Goal: Communication & Community: Answer question/provide support

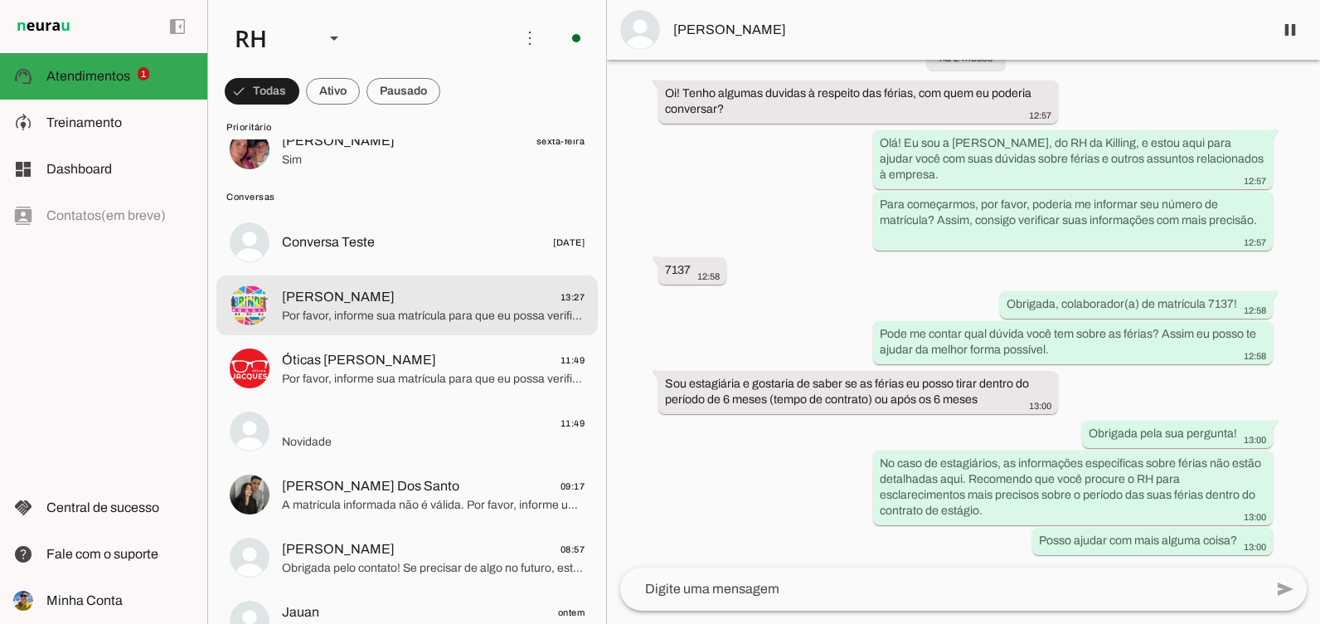
scroll to position [83, 0]
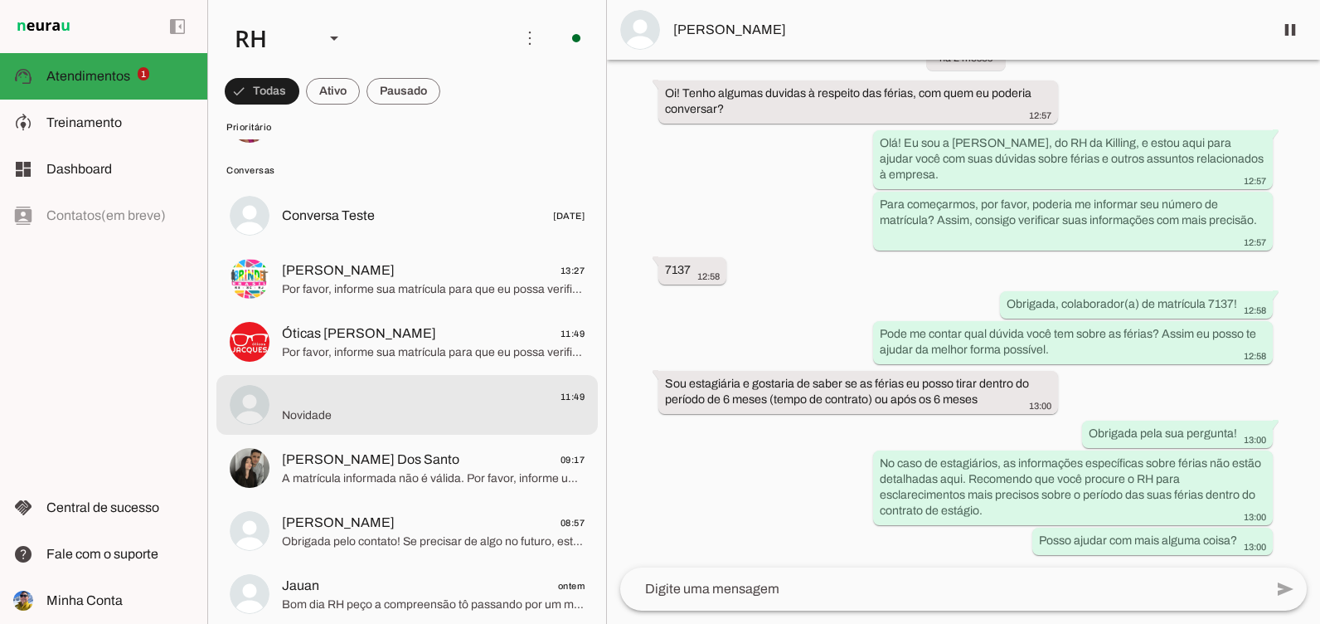
click at [382, 414] on span "Novidade" at bounding box center [433, 415] width 303 height 17
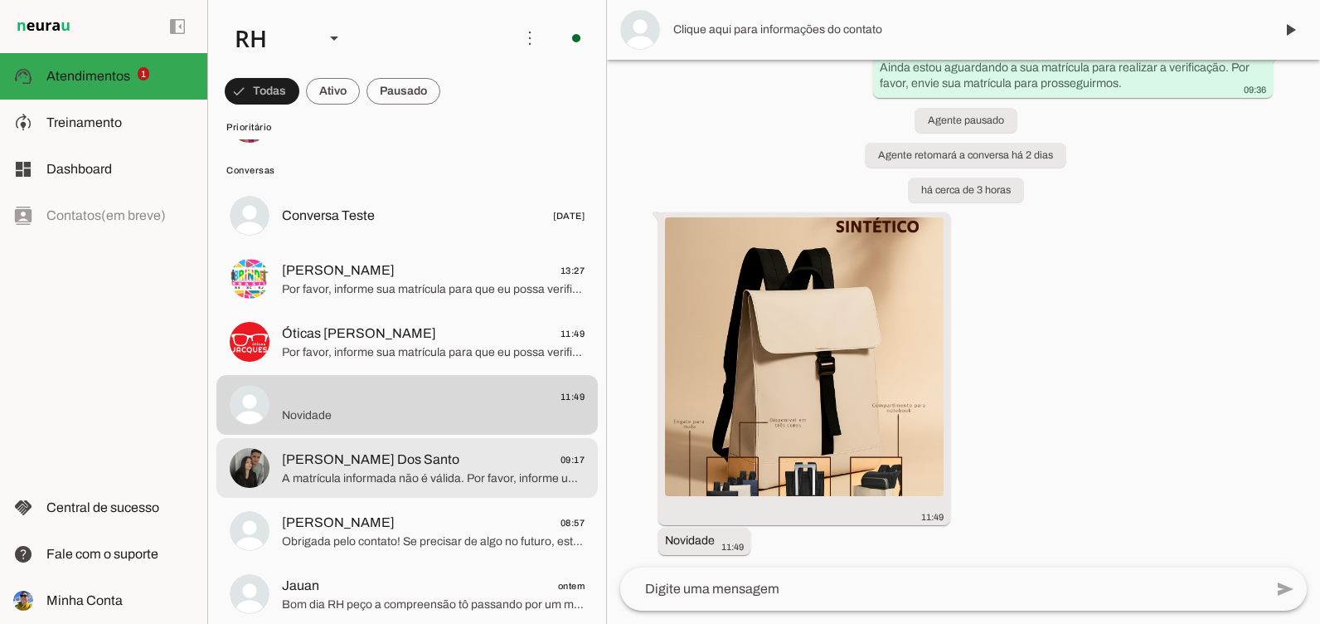
click at [470, 472] on span "A matrícula informada não é válida. Por favor, informe uma matrícula válida par…" at bounding box center [433, 478] width 303 height 17
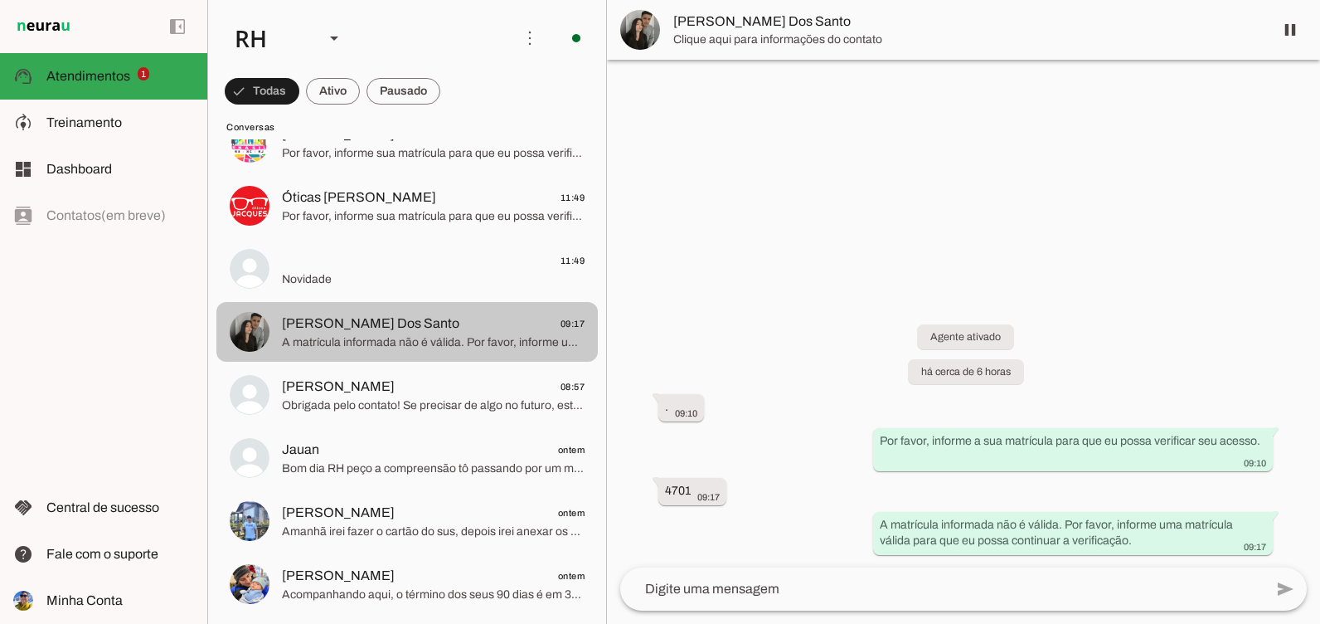
scroll to position [249, 0]
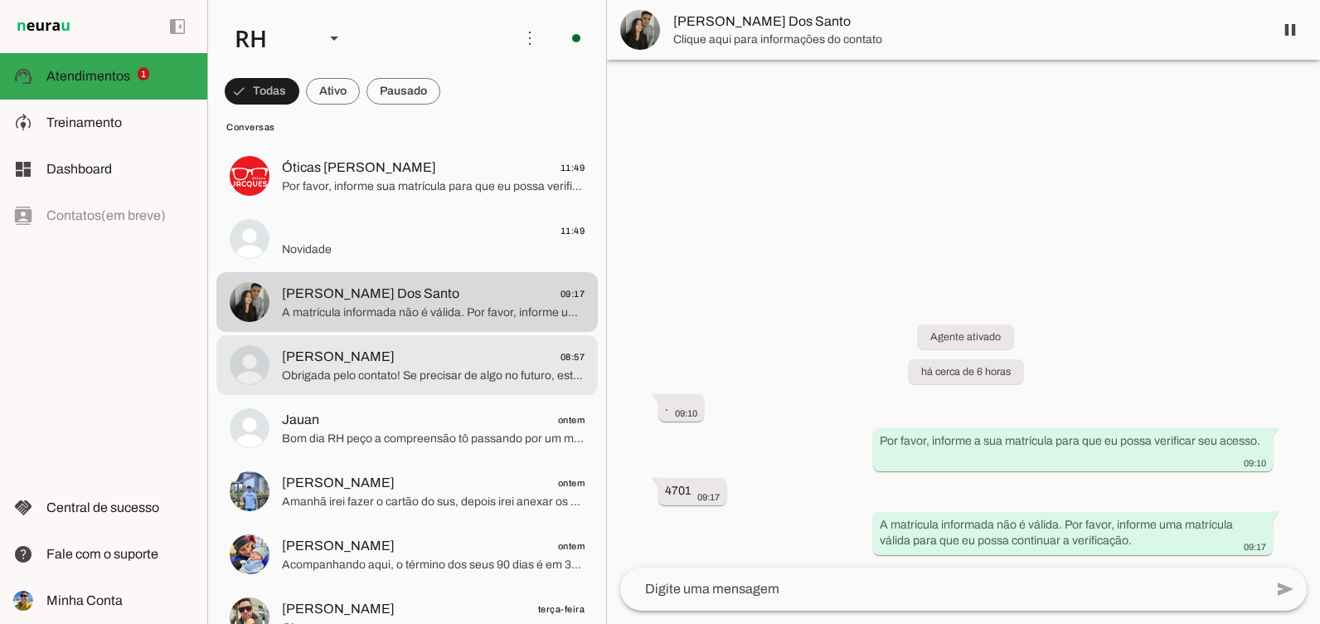
click at [425, 358] on span "[PERSON_NAME] 08:57" at bounding box center [433, 357] width 303 height 21
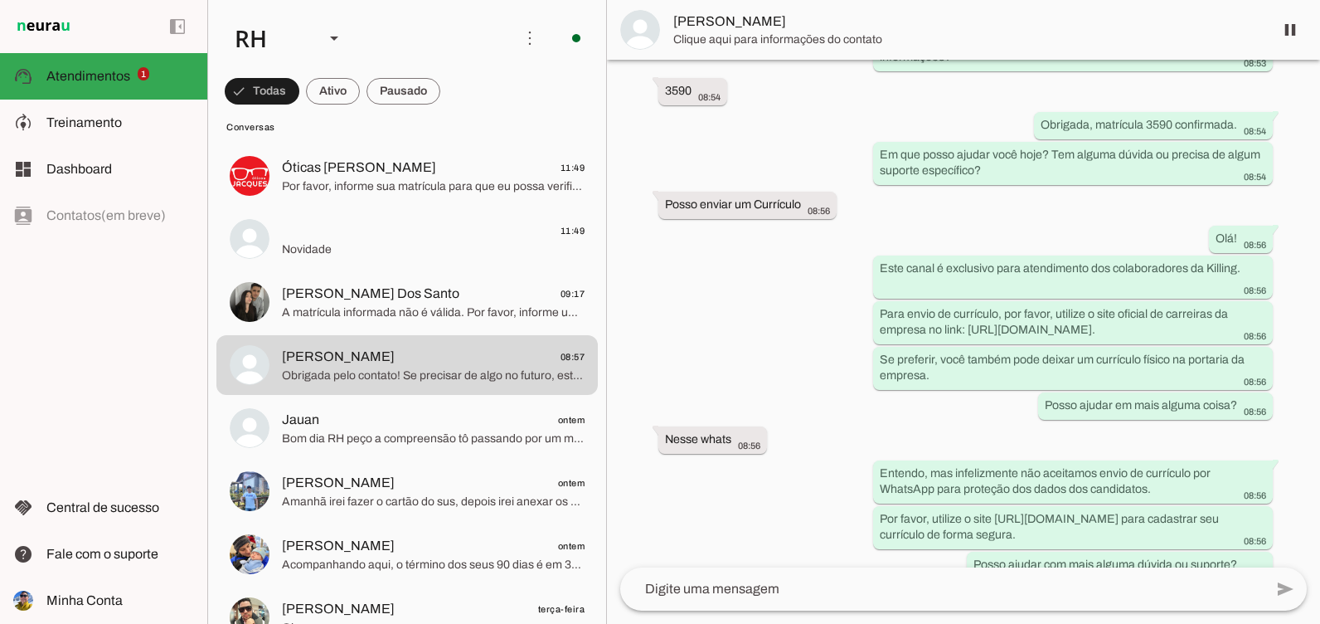
scroll to position [3626, 0]
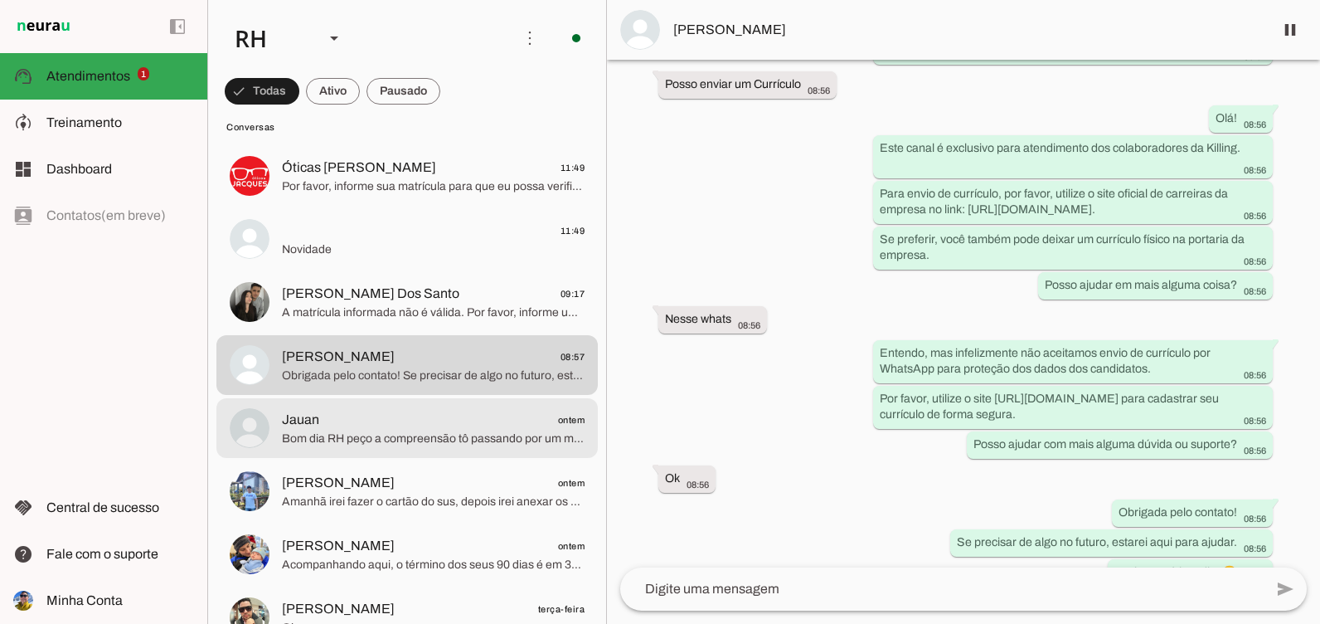
click at [462, 435] on span "Bom dia RH peço a compreensão tô passando por um momento difícil, complicado pe…" at bounding box center [433, 438] width 303 height 17
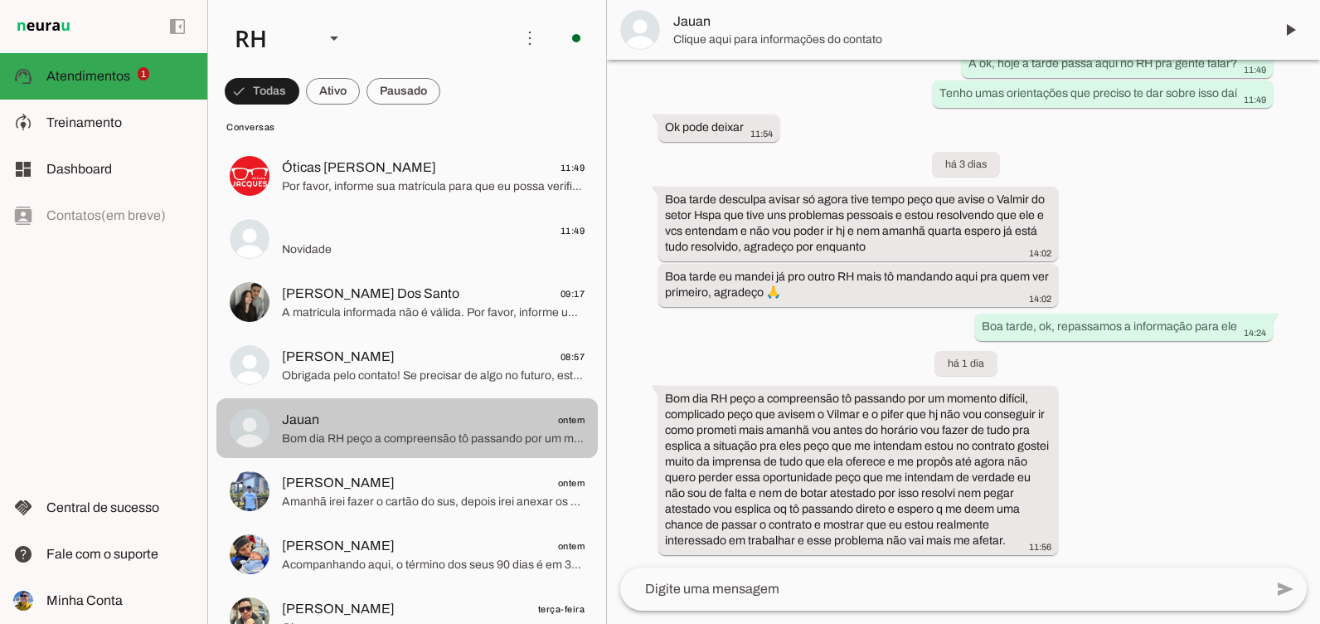
scroll to position [1350, 0]
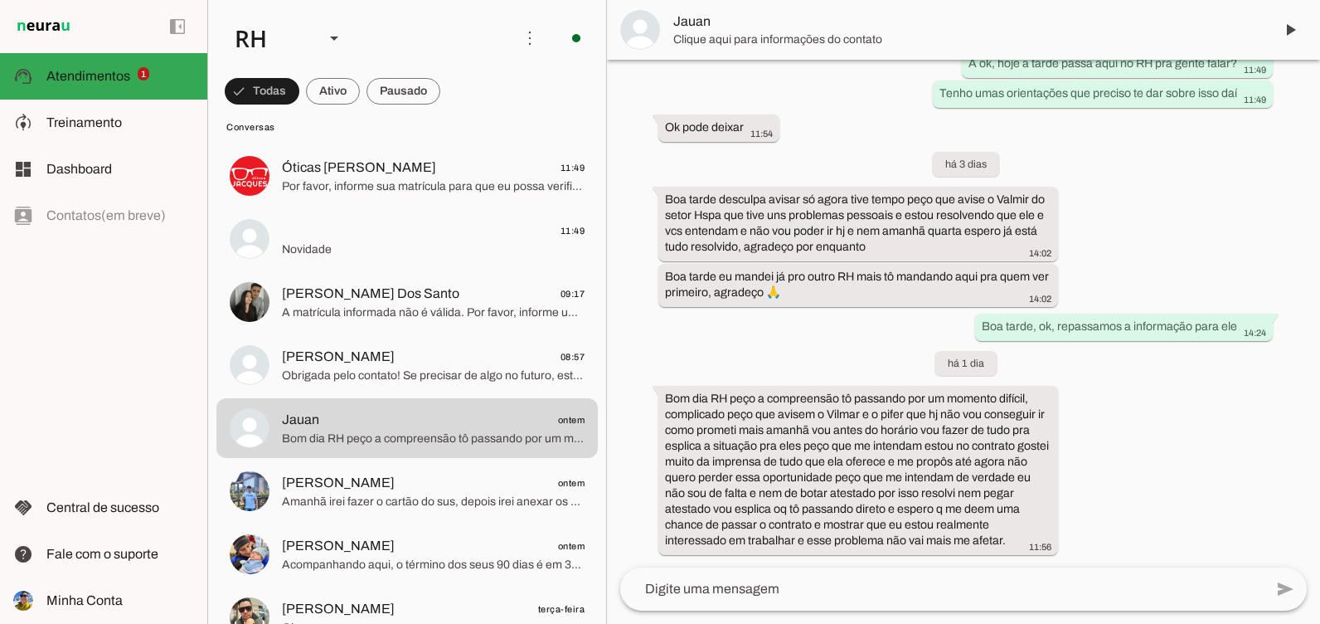
click at [461, 387] on md-item "[PERSON_NAME] 08:57 Obrigada pelo contato! Se precisar de algo no futuro, estar…" at bounding box center [407, 365] width 382 height 60
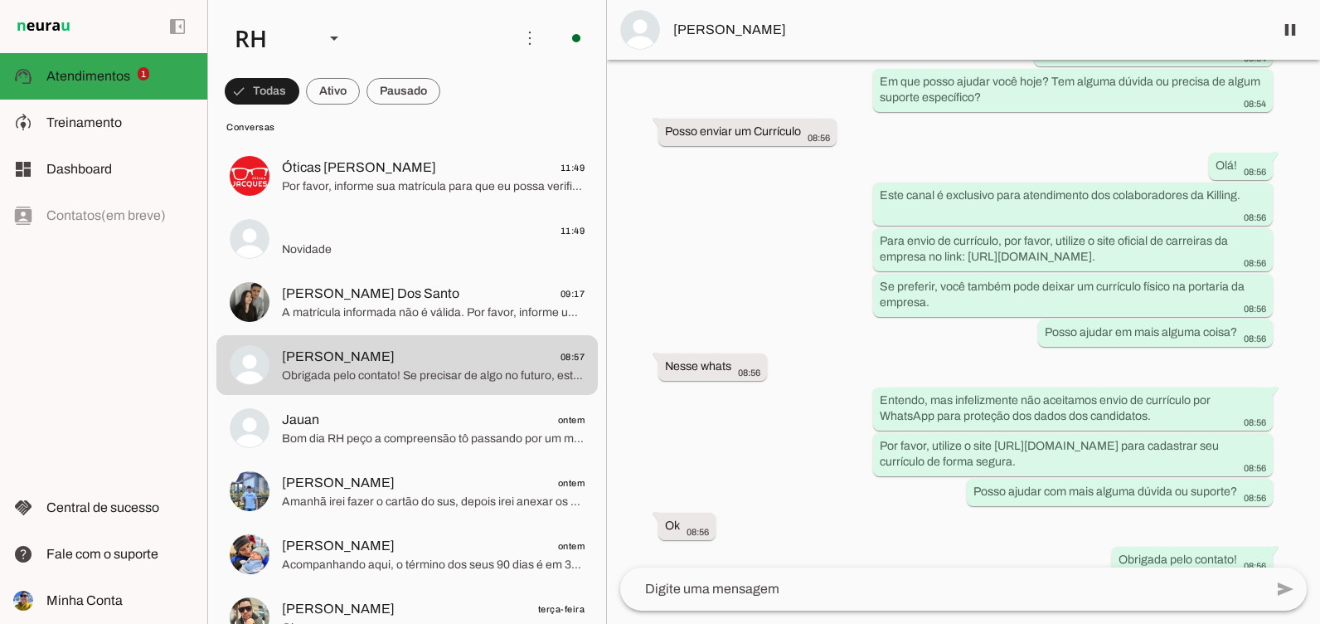
scroll to position [3626, 0]
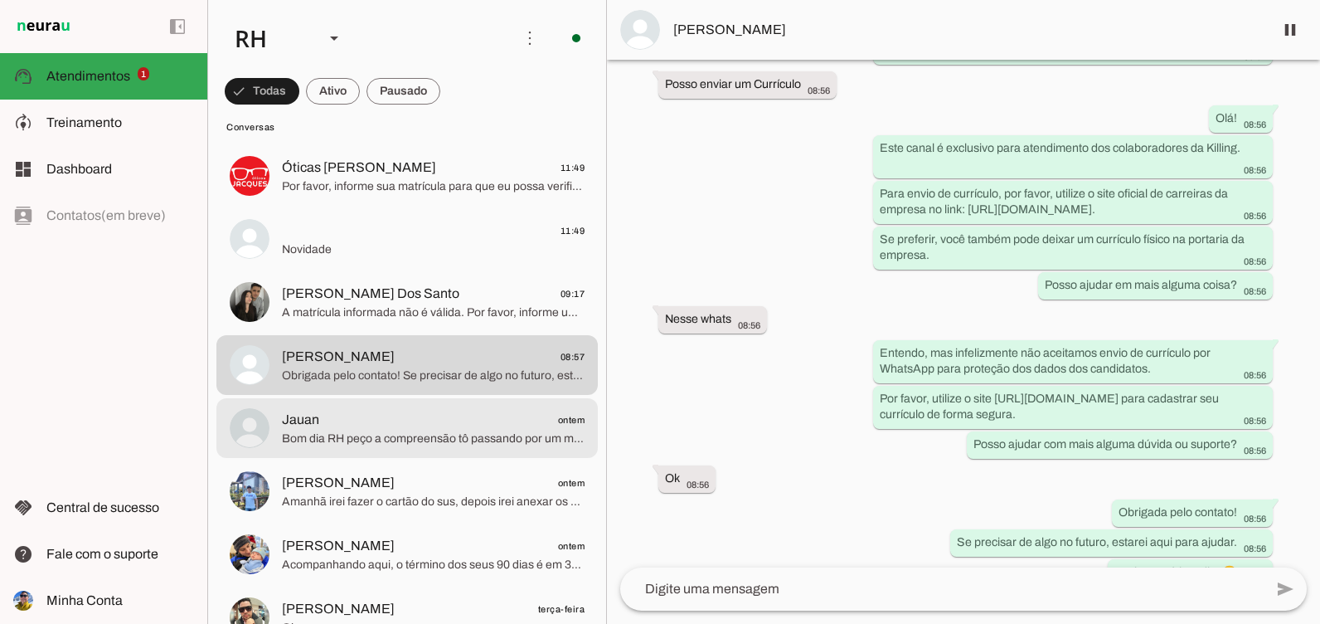
click at [366, 420] on span "Jauan ontem" at bounding box center [433, 420] width 303 height 21
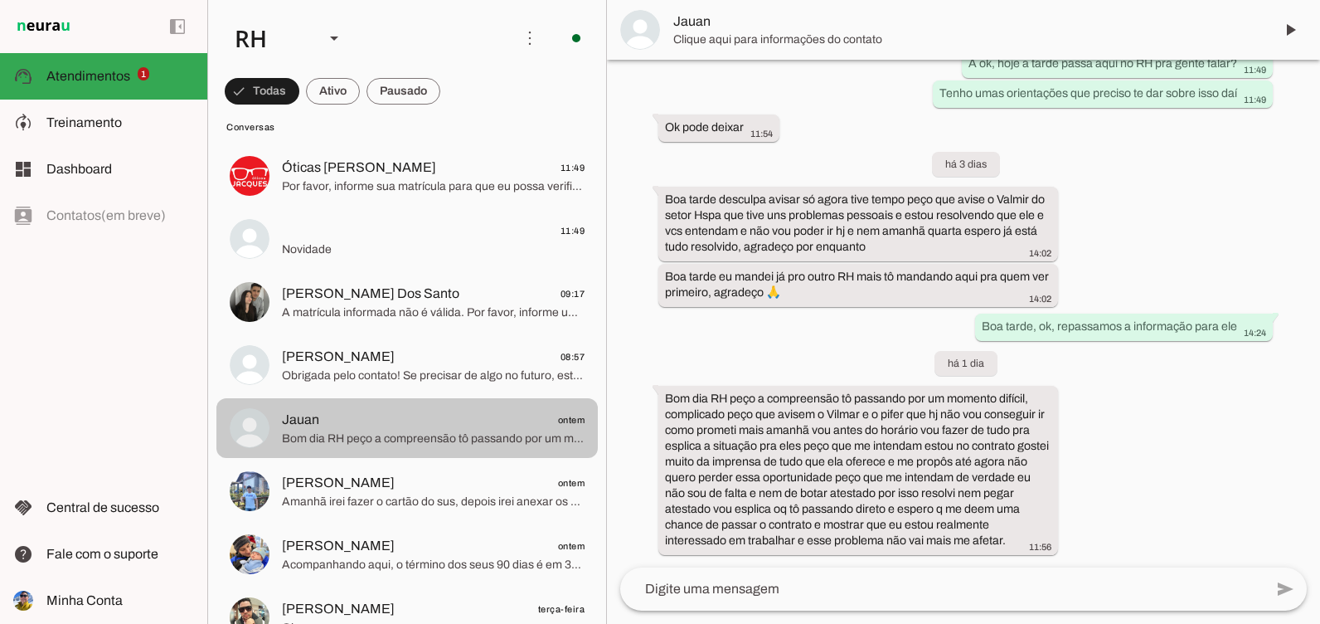
scroll to position [1072, 0]
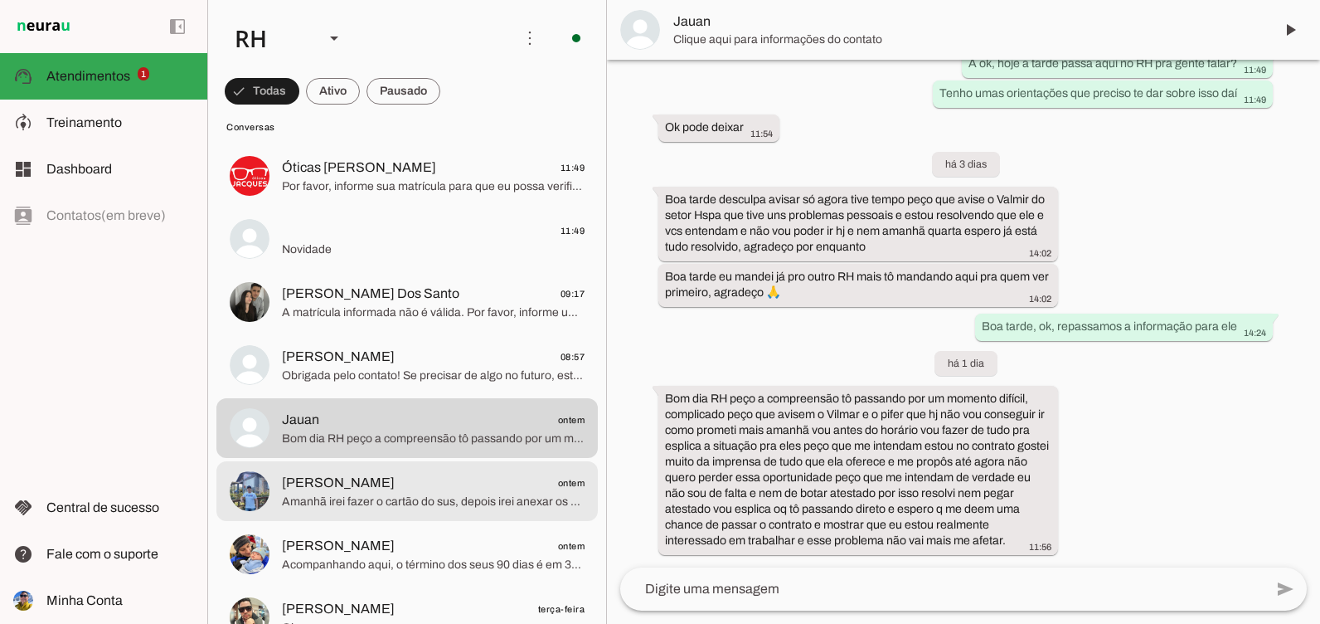
click at [312, 498] on span "Amanhã irei fazer o cartão do sus, depois irei anexar os dois juntos" at bounding box center [433, 501] width 303 height 17
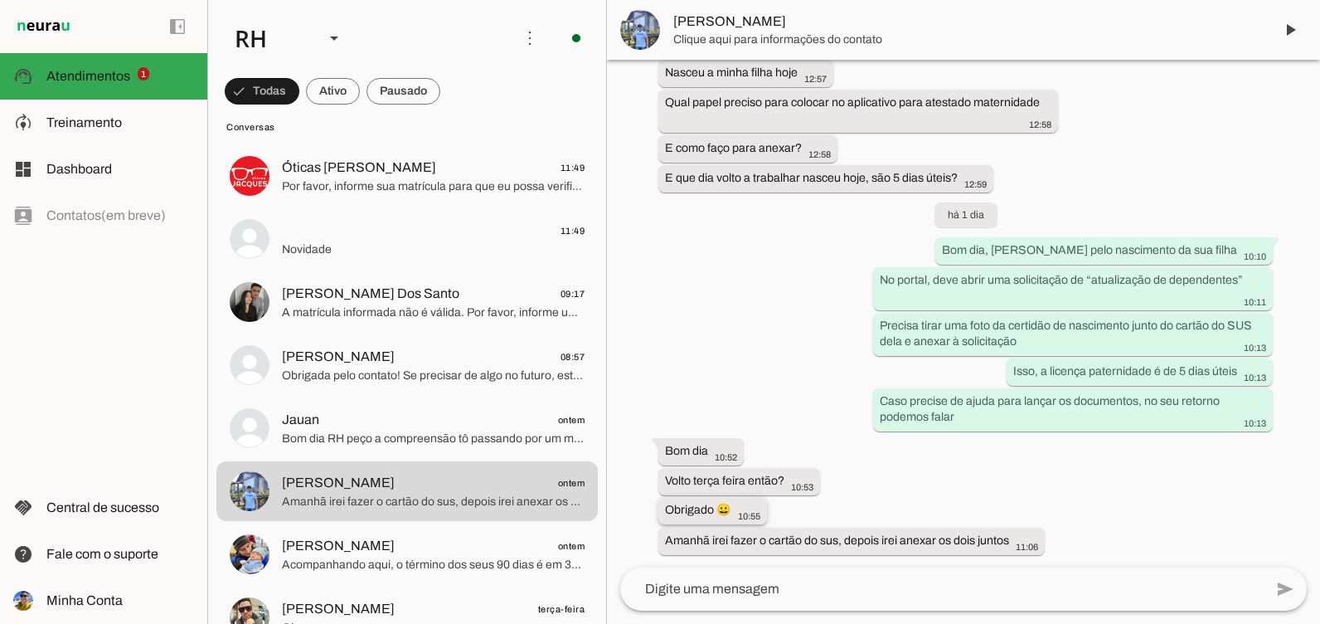
scroll to position [2861, 0]
drag, startPoint x: 668, startPoint y: 535, endPoint x: 1084, endPoint y: 550, distance: 415.8
click at [1084, 550] on div "Agente ativado há 27 dias Bom dia 09:17 Por favor, informe sua matrícula para q…" at bounding box center [963, 314] width 713 height 508
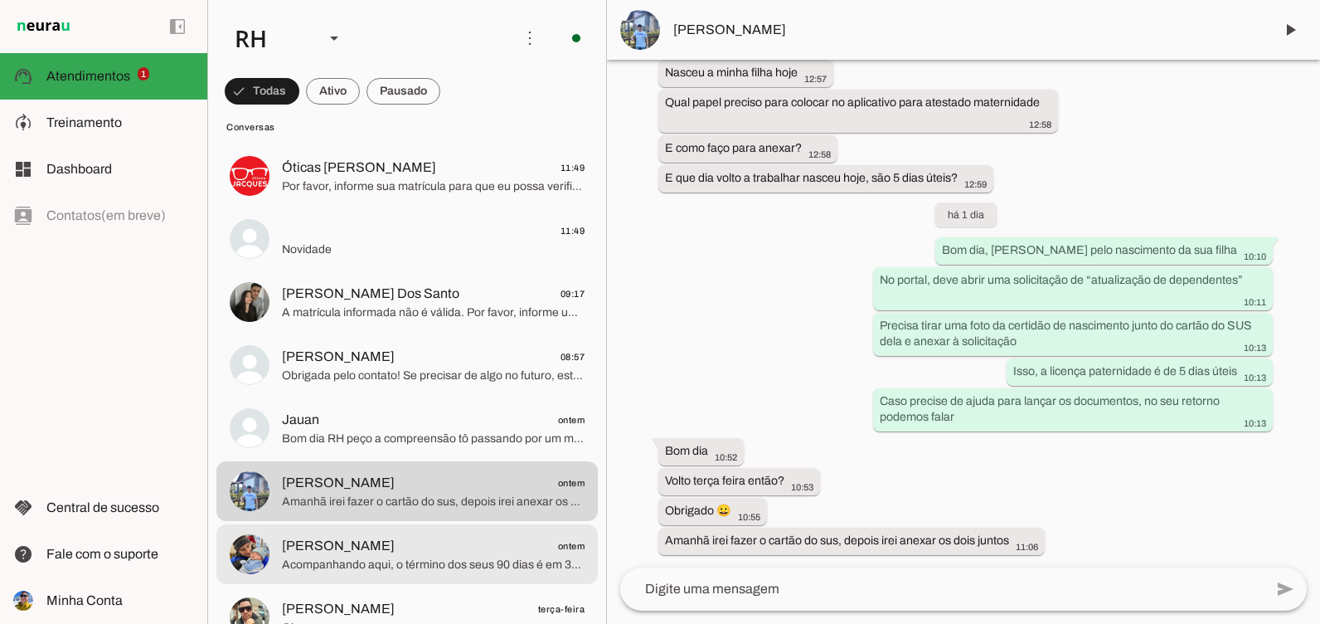
click at [415, 566] on span "Acompanhando aqui, o término dos seus 90 dias é em 30/09" at bounding box center [433, 565] width 303 height 17
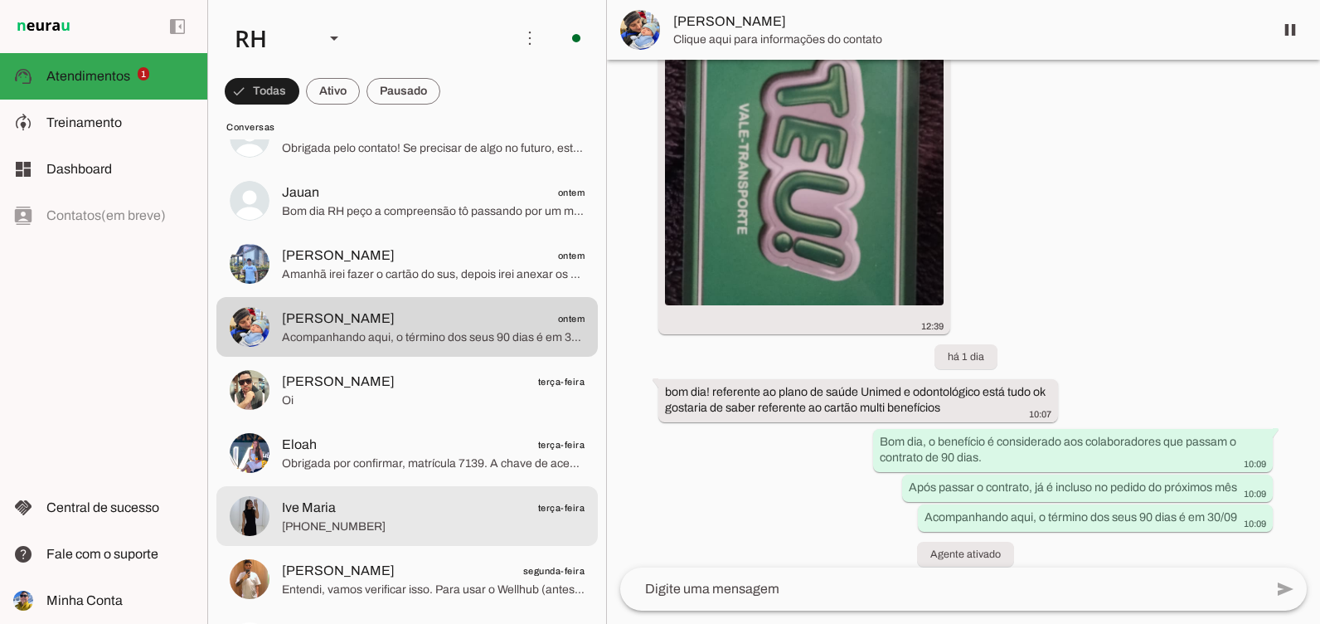
scroll to position [498, 0]
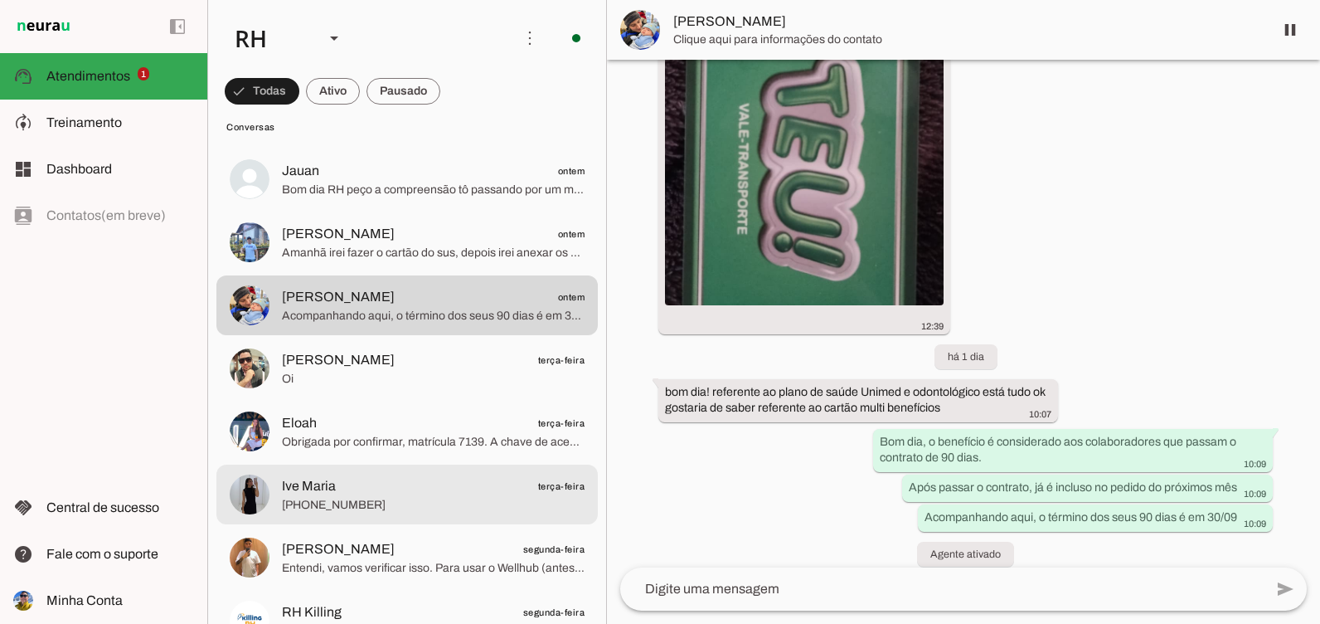
click at [493, 509] on span "[PHONE_NUMBER]" at bounding box center [433, 505] width 303 height 17
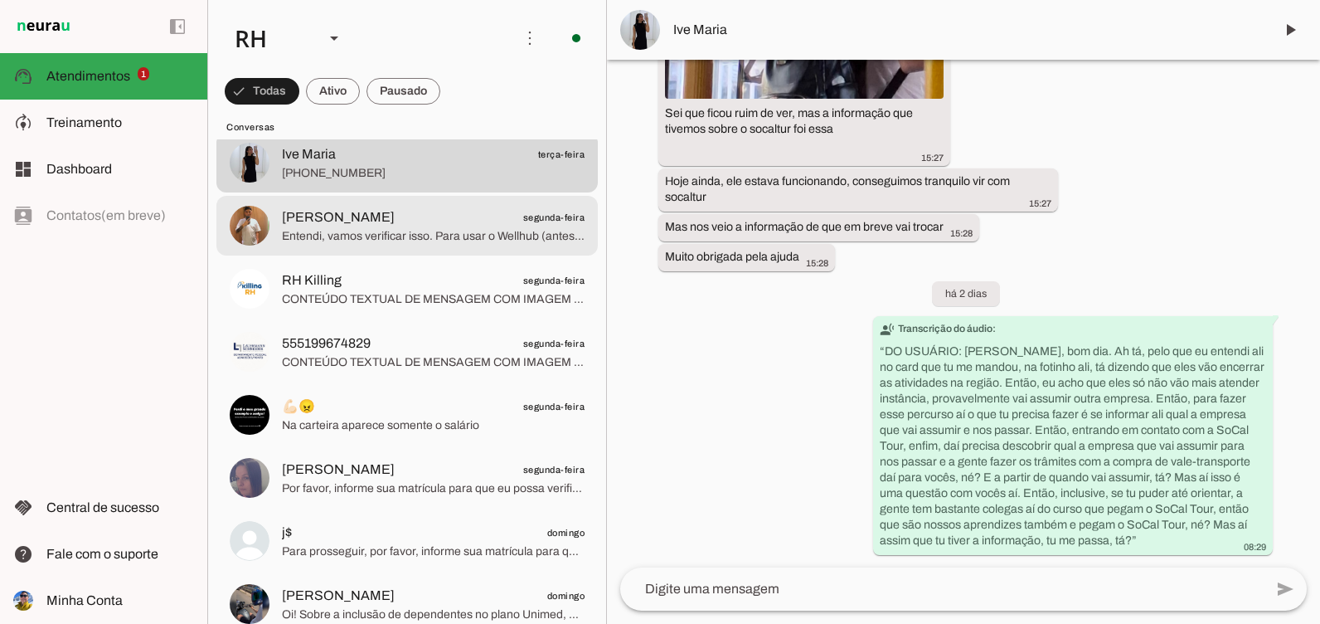
scroll to position [995, 0]
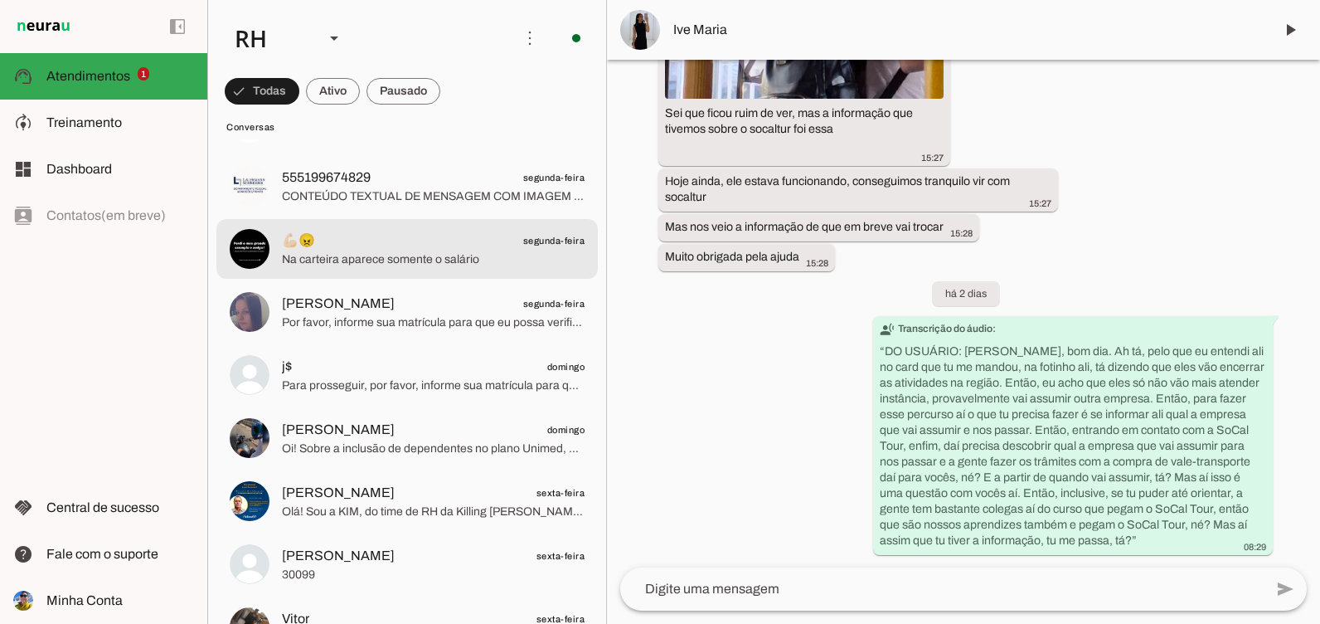
click at [410, 241] on span "💪🏻😠 segunda-feira" at bounding box center [433, 241] width 303 height 21
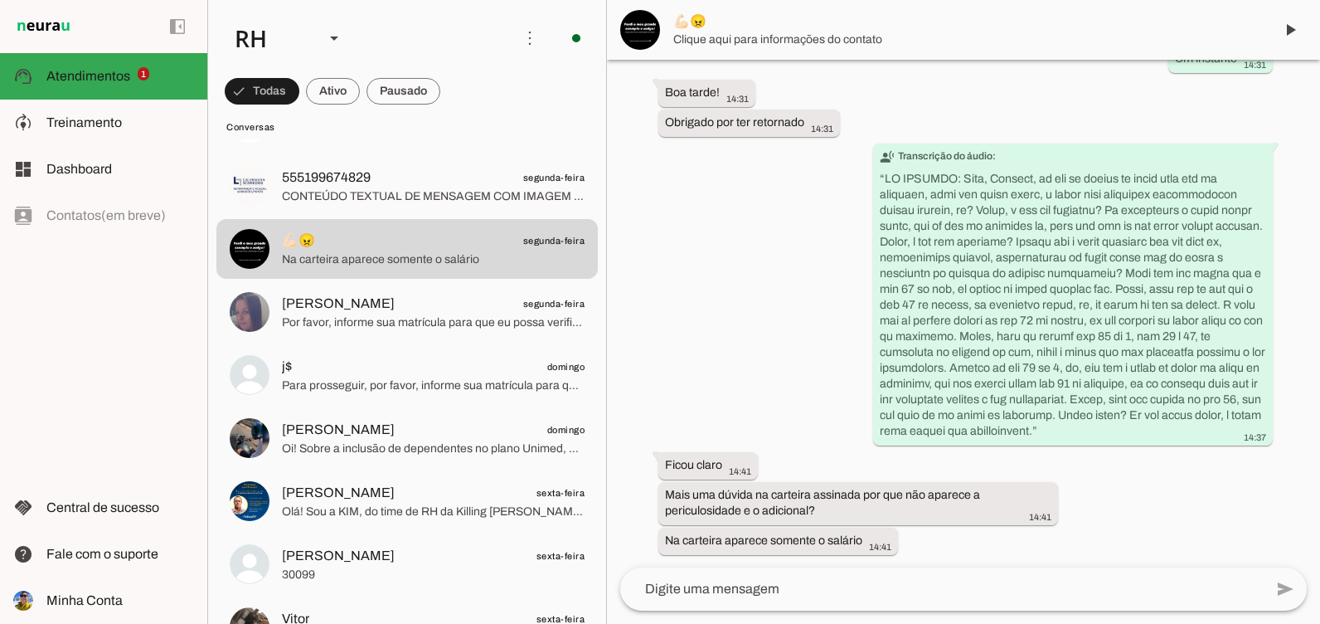
scroll to position [3339, 0]
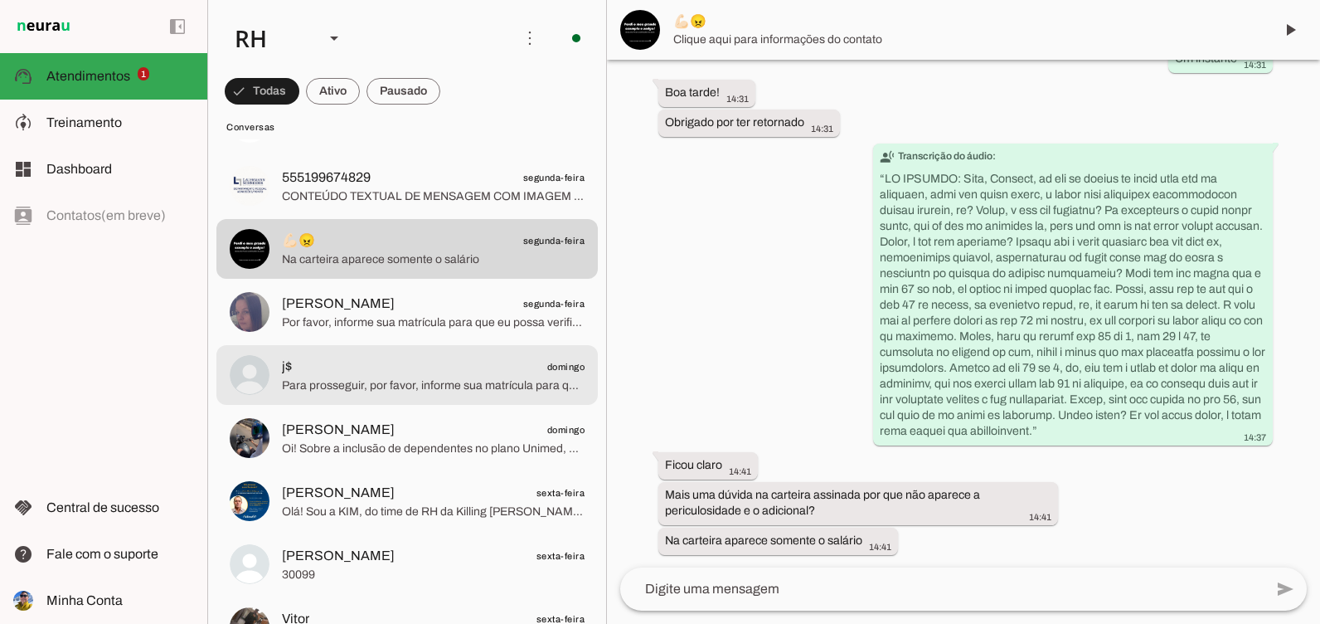
click at [362, 314] on span "Por favor, informe sua matrícula para que eu possa verificar se você tem autori…" at bounding box center [433, 322] width 303 height 17
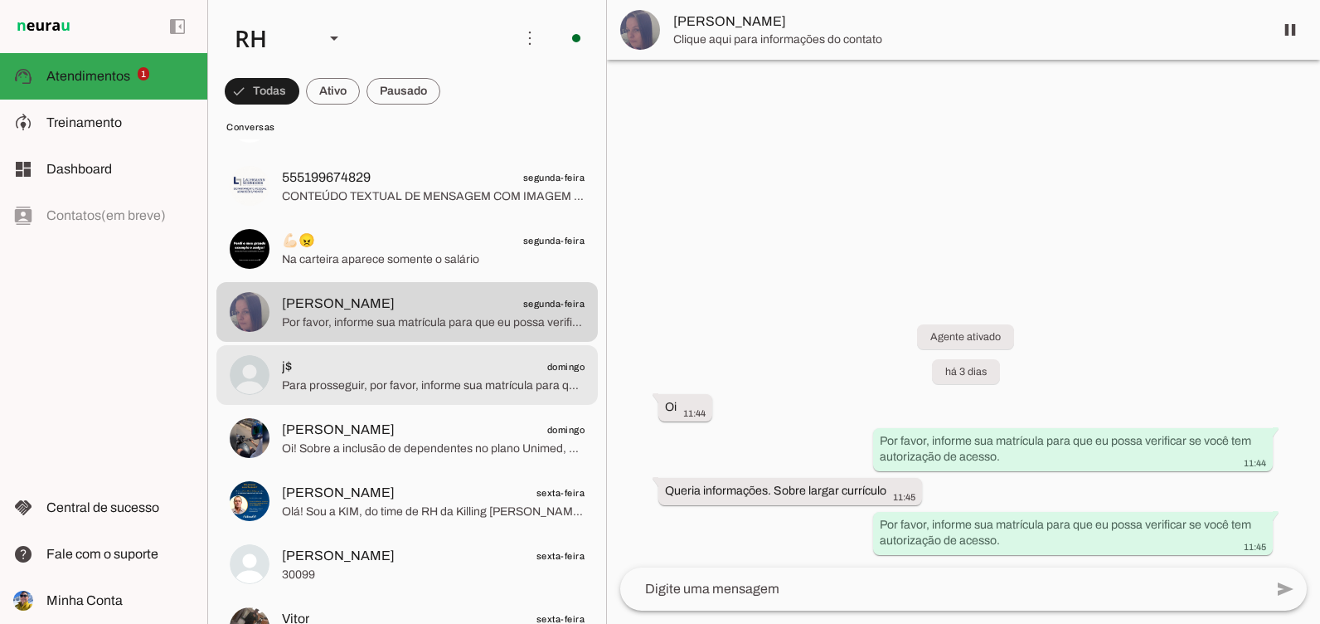
click at [362, 383] on span "Para prosseguir, por favor, informe sua matrícula para que eu possa verificar s…" at bounding box center [433, 385] width 303 height 17
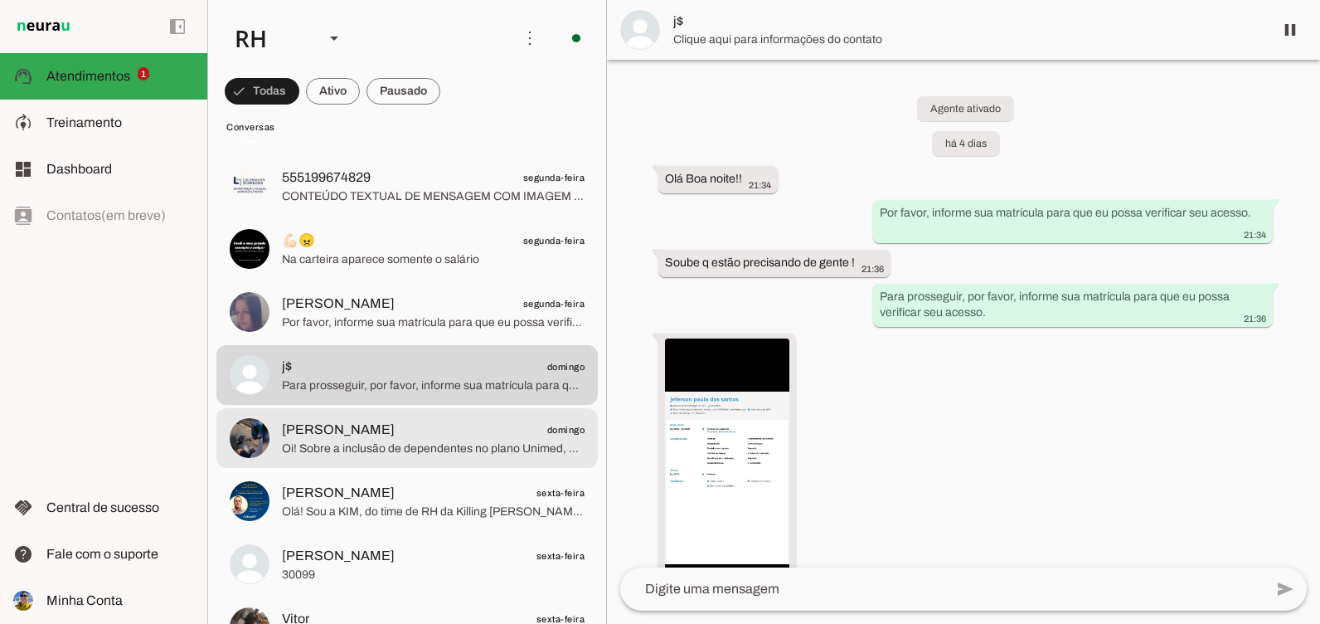
scroll to position [225, 0]
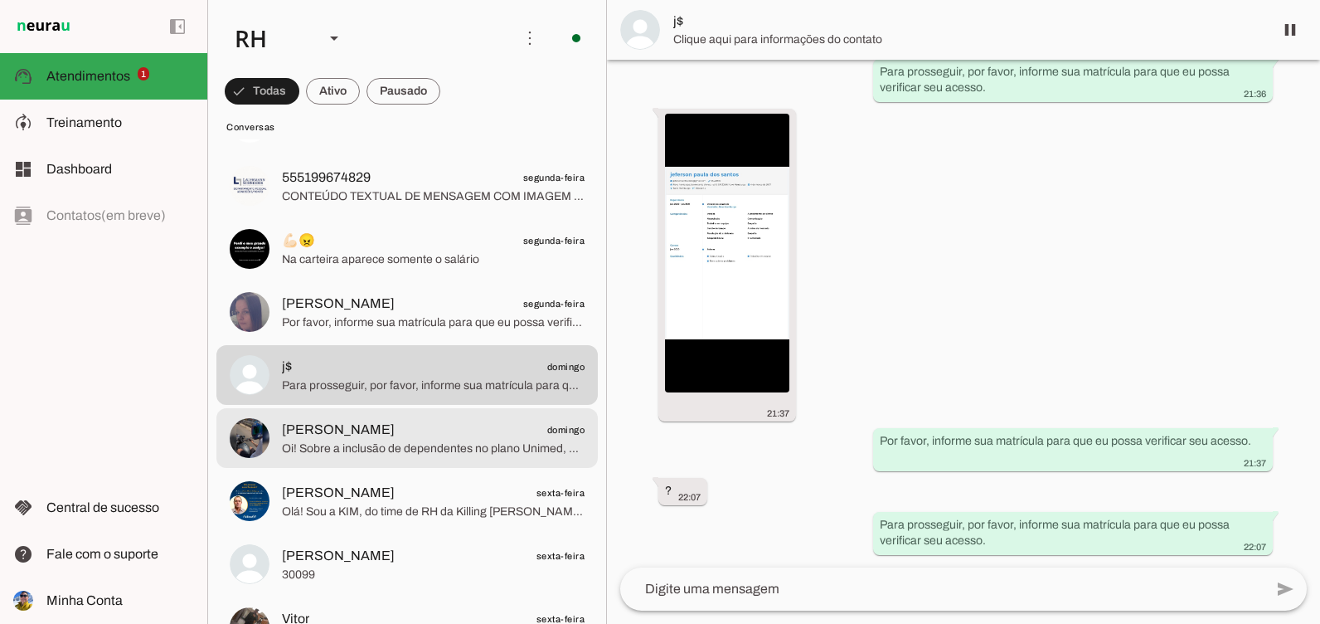
click at [348, 425] on span "[PERSON_NAME]" at bounding box center [338, 430] width 113 height 20
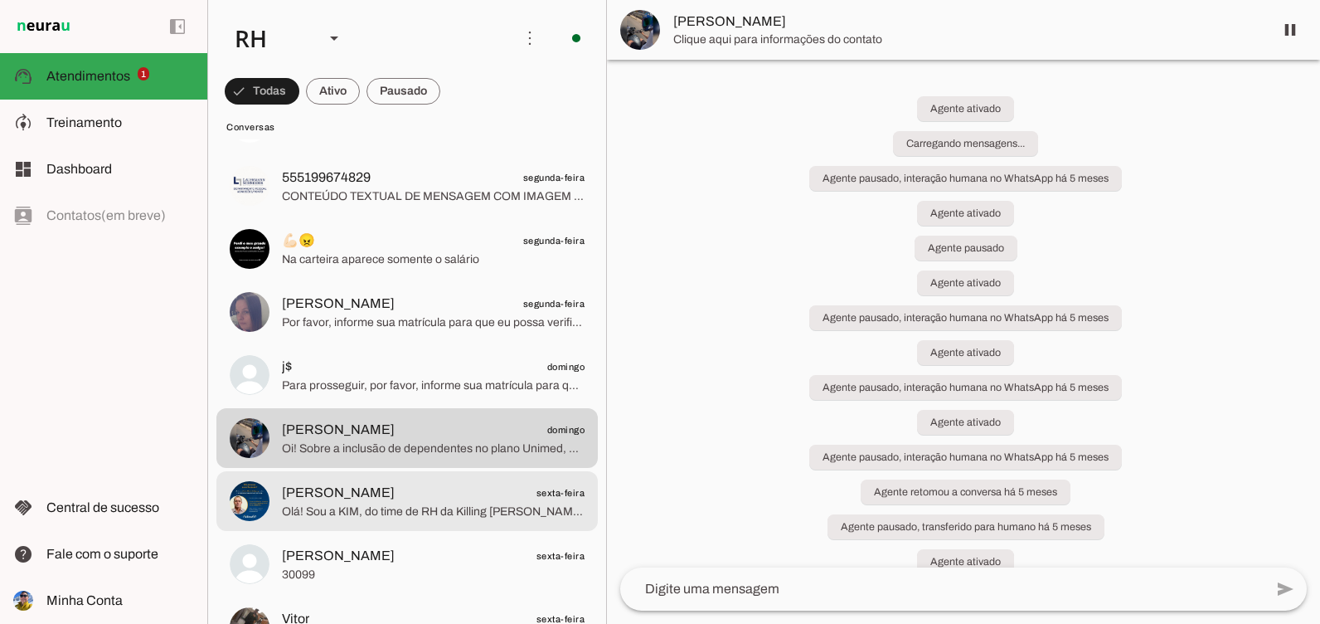
click at [341, 493] on span "[PERSON_NAME]" at bounding box center [338, 493] width 113 height 20
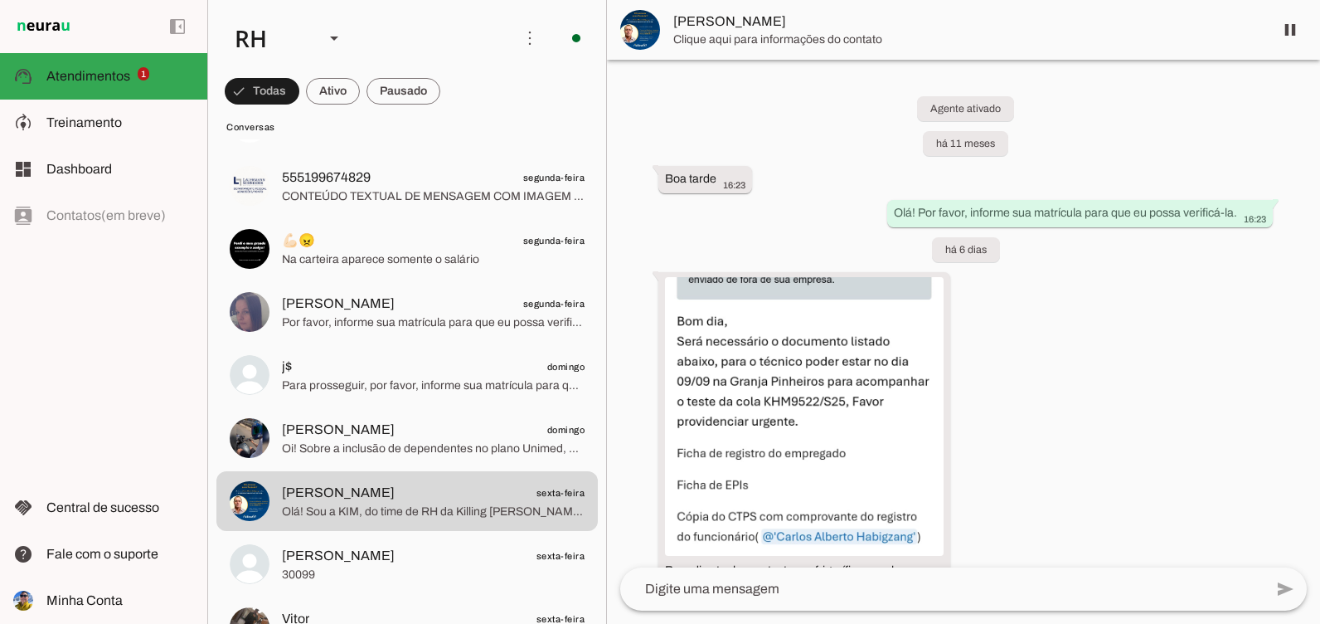
scroll to position [1238, 0]
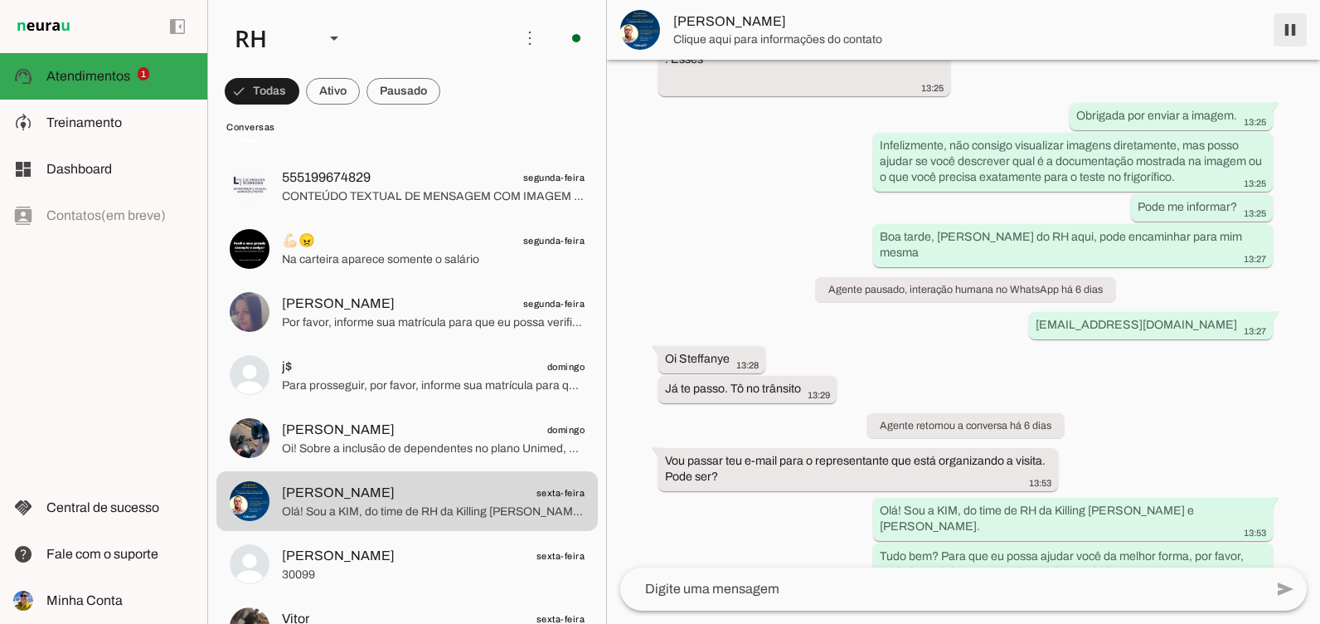
click at [1291, 31] on span at bounding box center [1291, 30] width 40 height 40
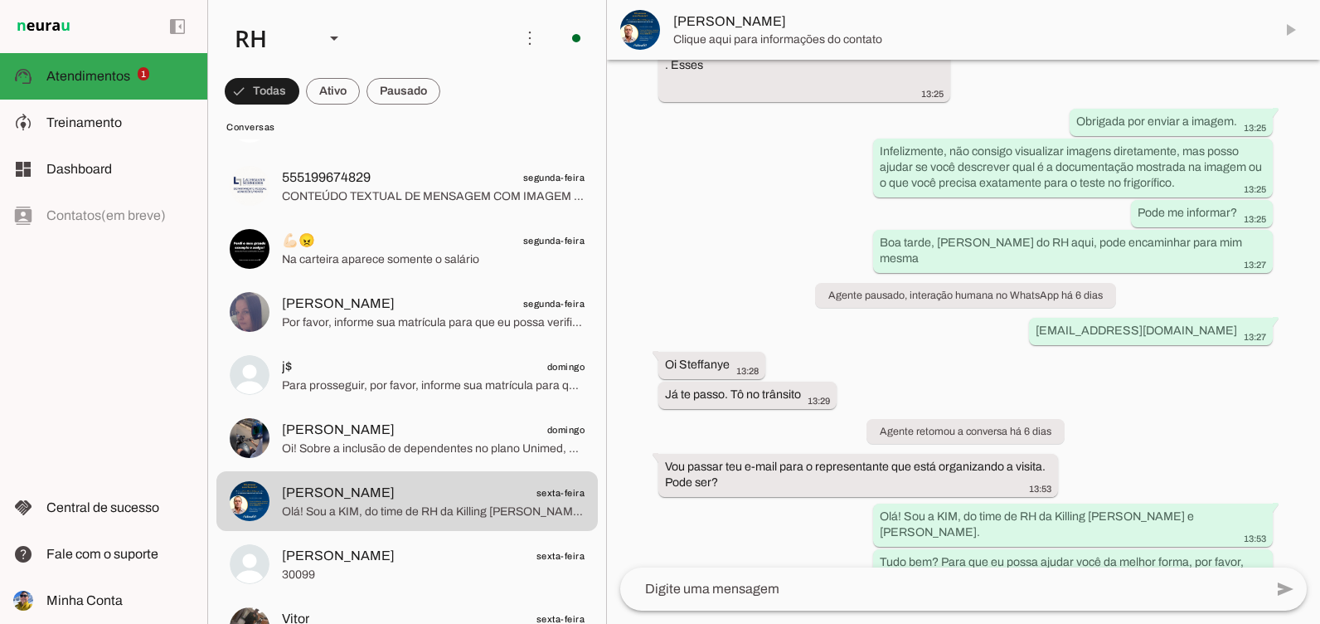
scroll to position [1312, 0]
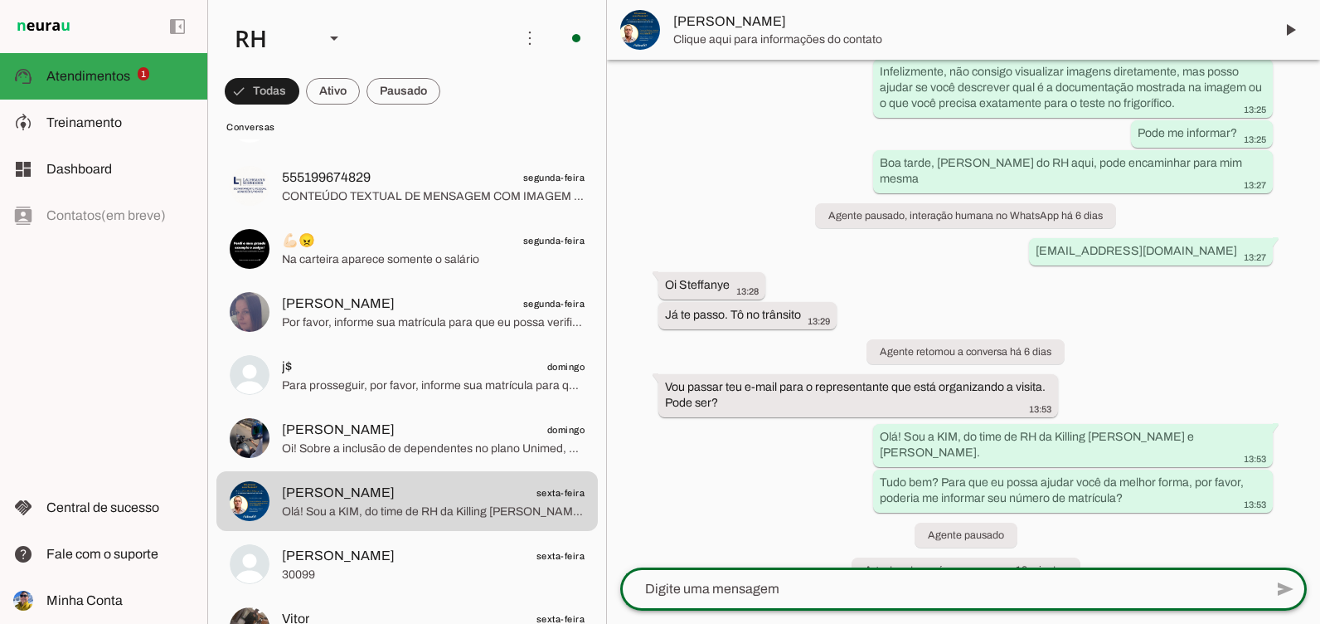
click at [672, 596] on textarea at bounding box center [942, 589] width 644 height 20
type textarea "Olá"
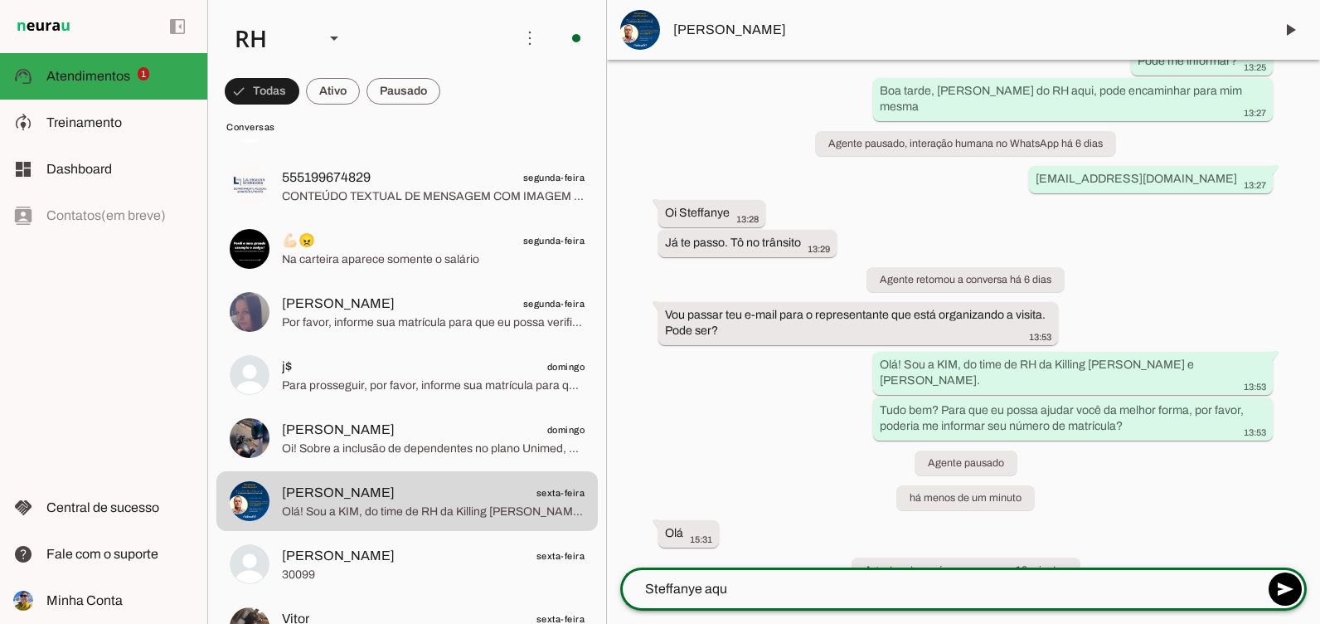
type textarea "Steffanye aqui"
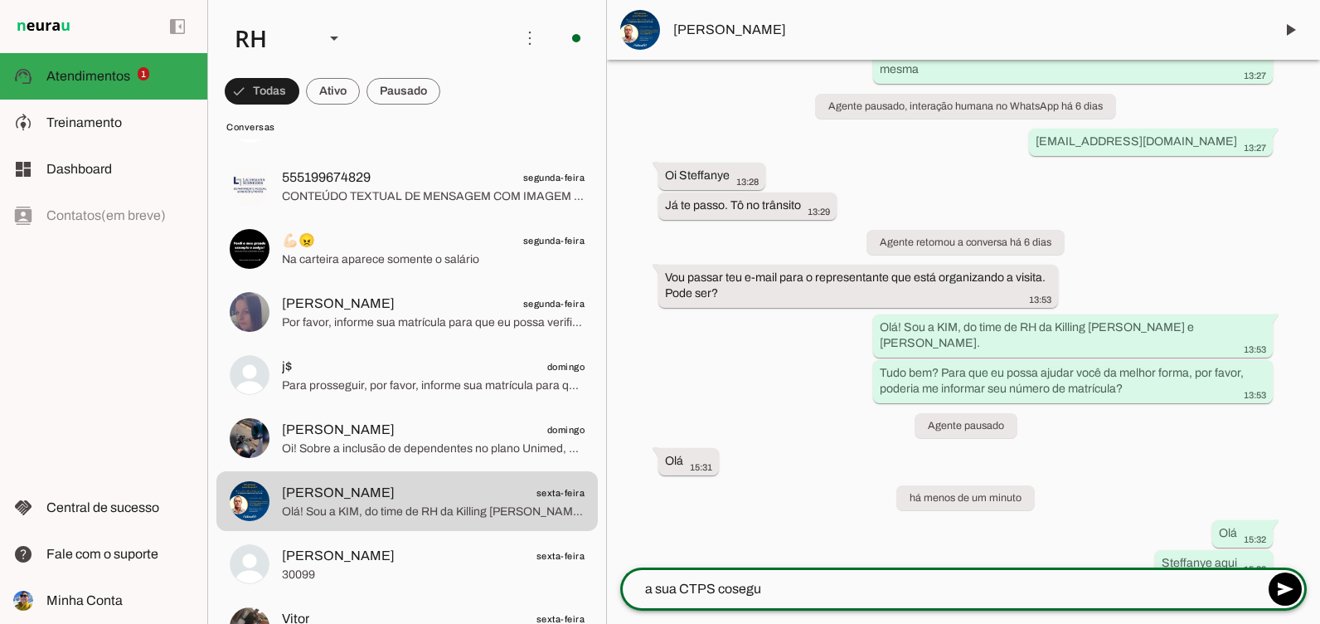
scroll to position [1451, 0]
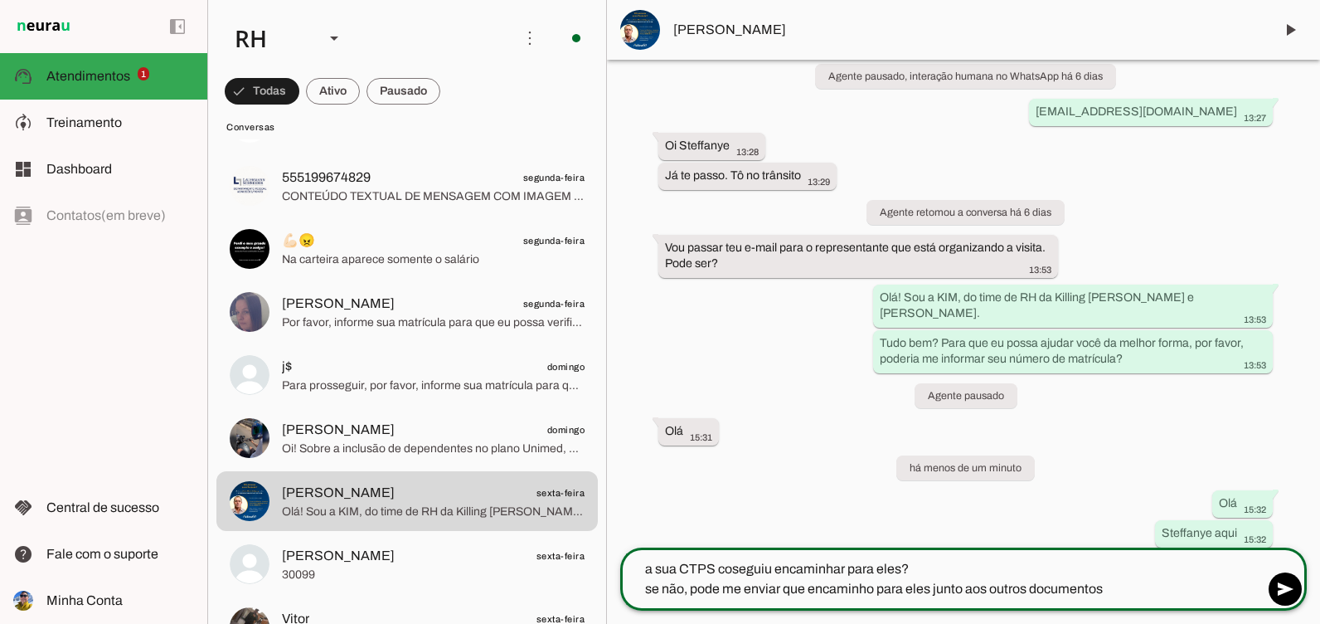
drag, startPoint x: 906, startPoint y: 589, endPoint x: 895, endPoint y: 581, distance: 13.1
click at [889, 582] on textarea "a sua CTPS coseguiu encaminhar para eles? se não, pode me enviar que encaminho …" at bounding box center [942, 579] width 644 height 40
drag, startPoint x: 928, startPoint y: 585, endPoint x: 877, endPoint y: 590, distance: 50.8
click at [877, 590] on textarea "a sua CTPS coseguiu encaminhar para eles? se não, pode me enviar que encaminho …" at bounding box center [942, 579] width 644 height 40
click at [743, 571] on textarea "a sua CTPS coseguiu encaminhar para eles? se não, pode me enviar que encaminho …" at bounding box center [942, 579] width 644 height 40
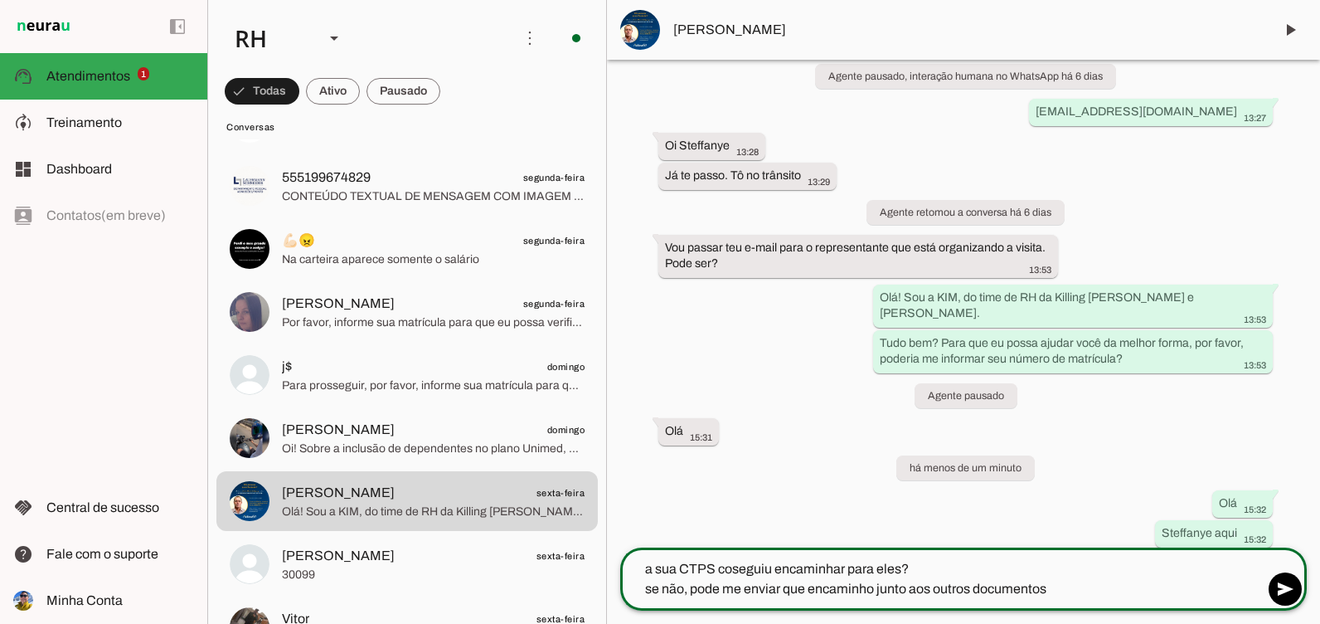
type textarea "a sua CTPS conseguiu encaminhar para eles? se não, pode me enviar que encaminho…"
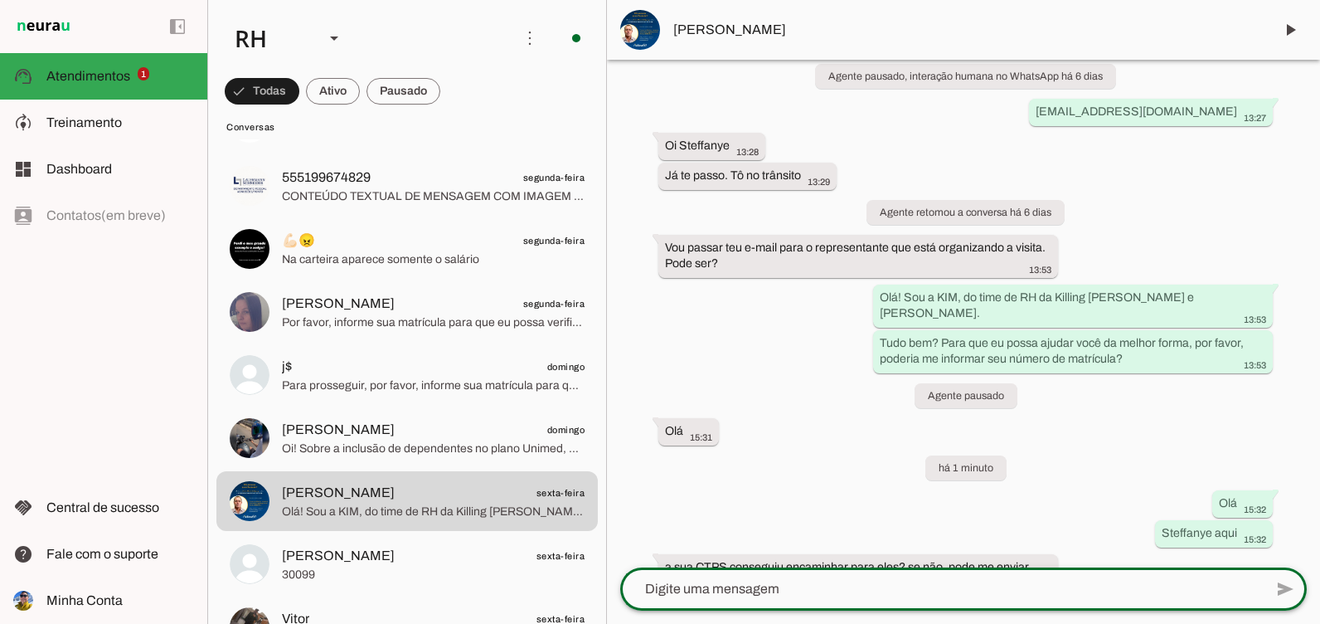
scroll to position [1501, 0]
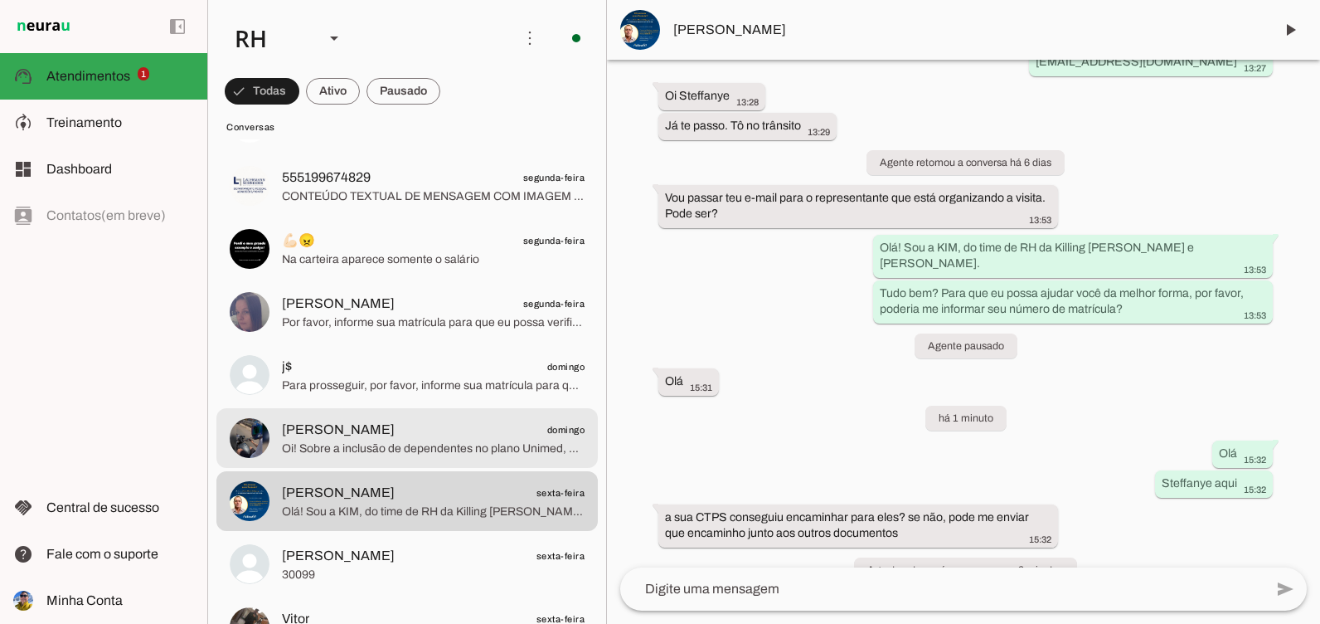
click at [389, 456] on span "Oi! Sobre a inclusão de dependentes no plano Unimed, a informação que temos é p…" at bounding box center [433, 448] width 303 height 17
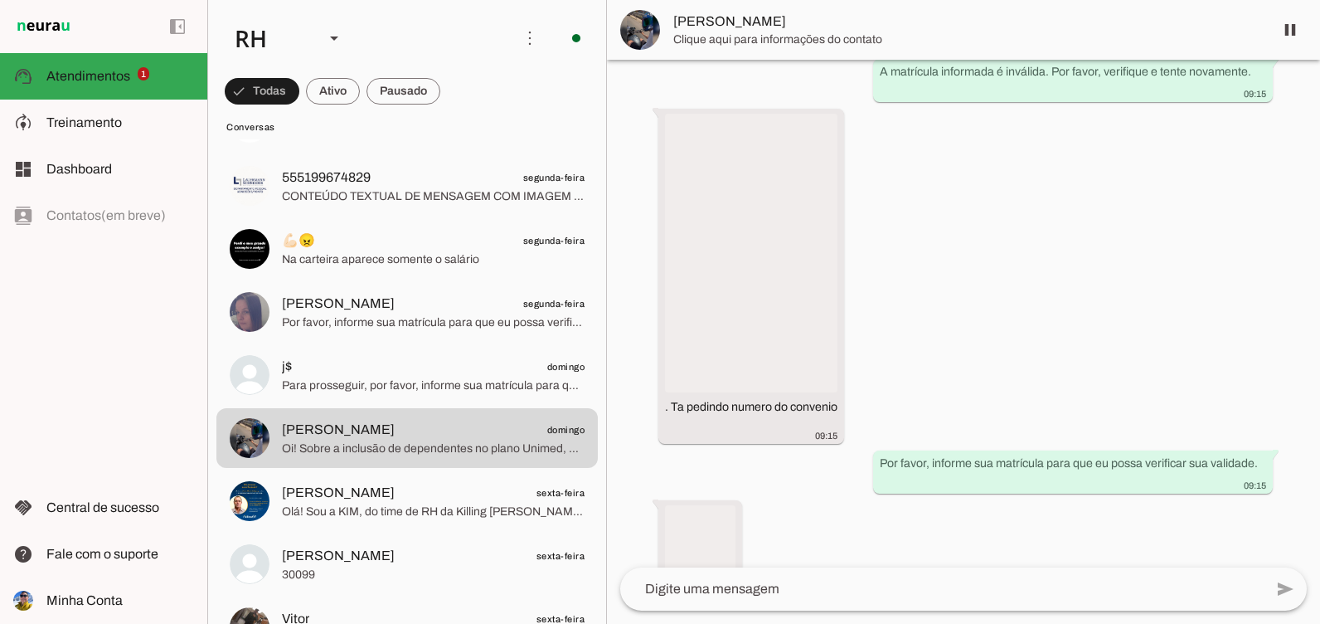
scroll to position [21586, 0]
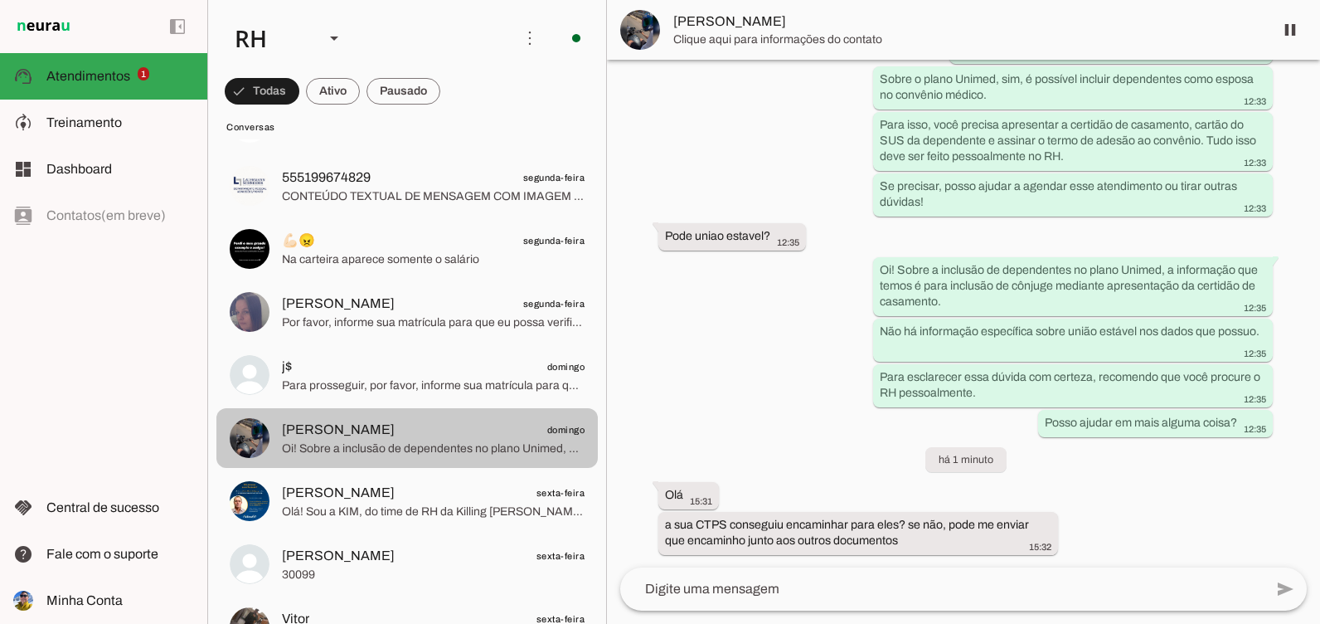
click at [329, 450] on span "Oi! Sobre a inclusão de dependentes no plano Unimed, a informação que temos é p…" at bounding box center [433, 448] width 303 height 17
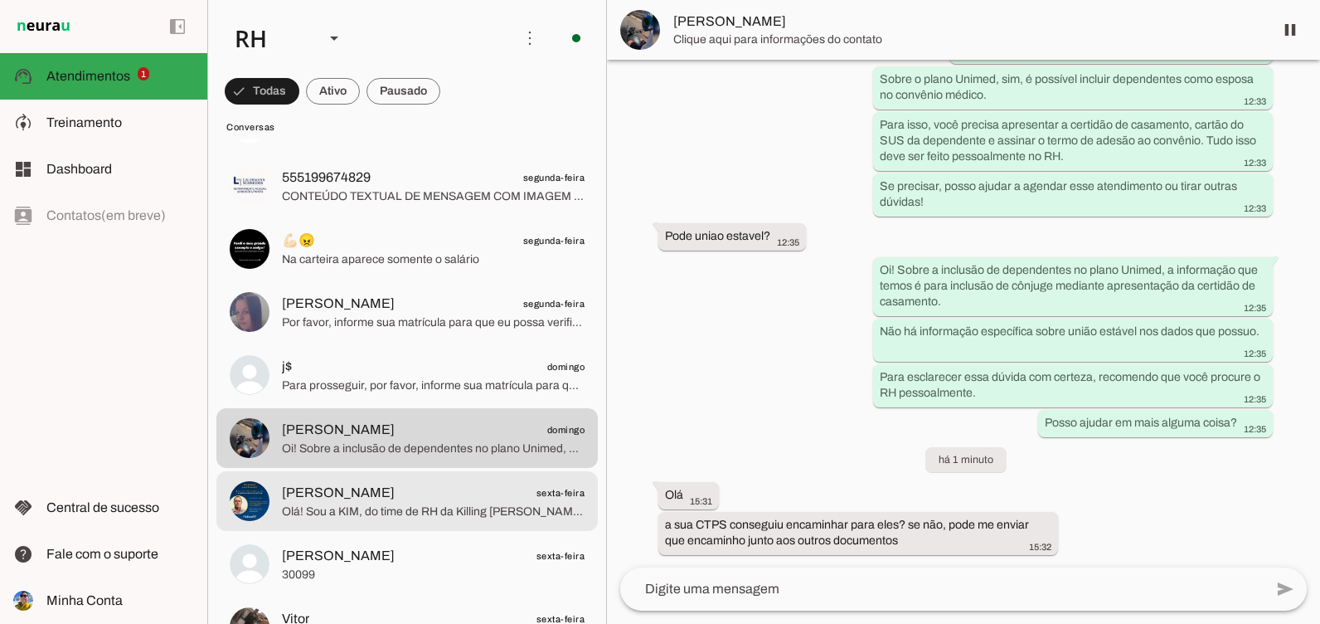
click at [318, 502] on span "[PERSON_NAME]" at bounding box center [338, 493] width 113 height 20
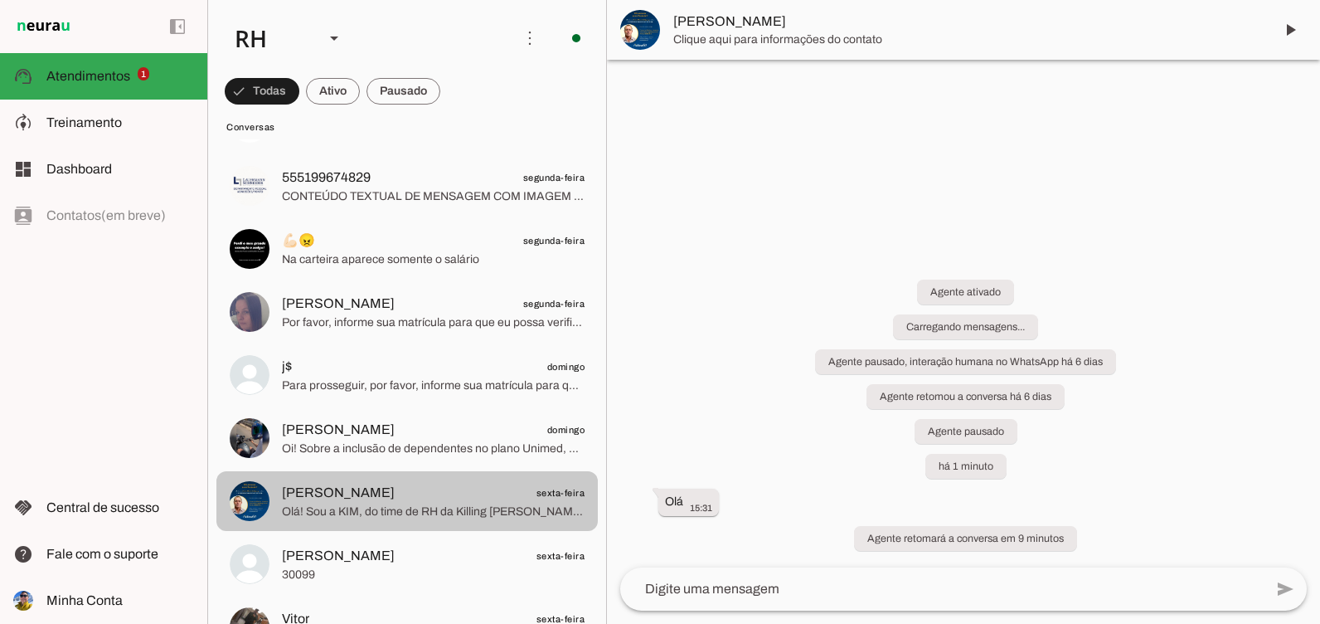
scroll to position [1497, 0]
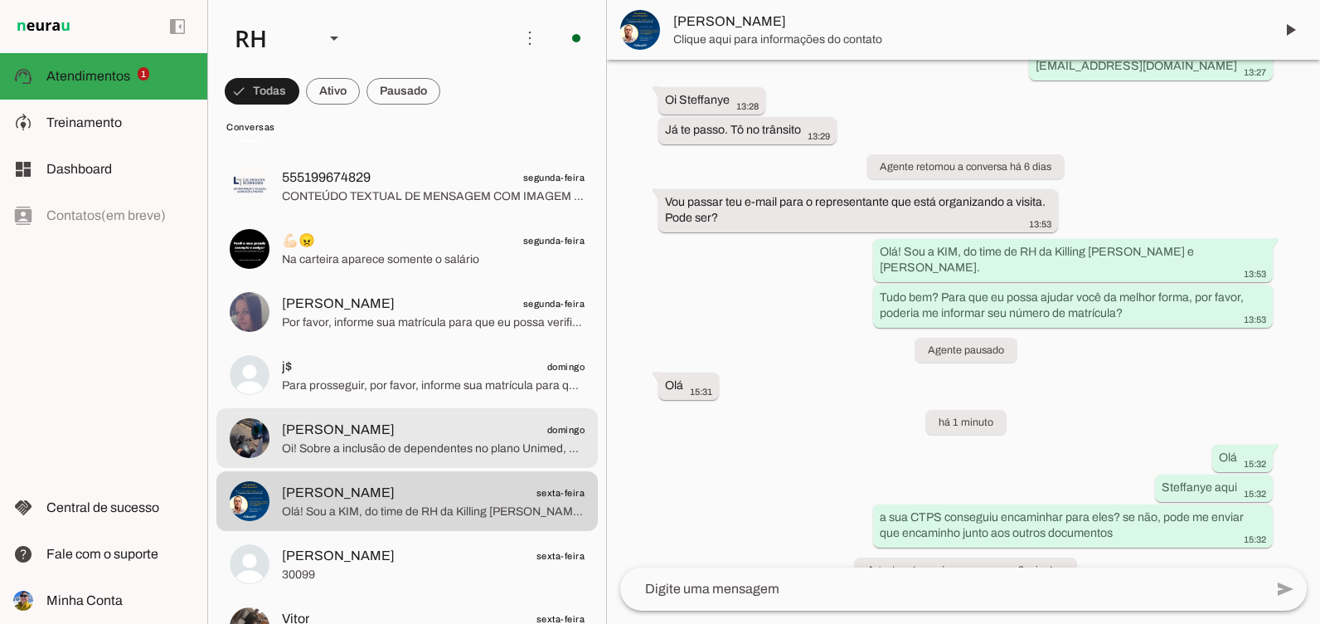
click at [299, 436] on span "[PERSON_NAME]" at bounding box center [338, 430] width 113 height 20
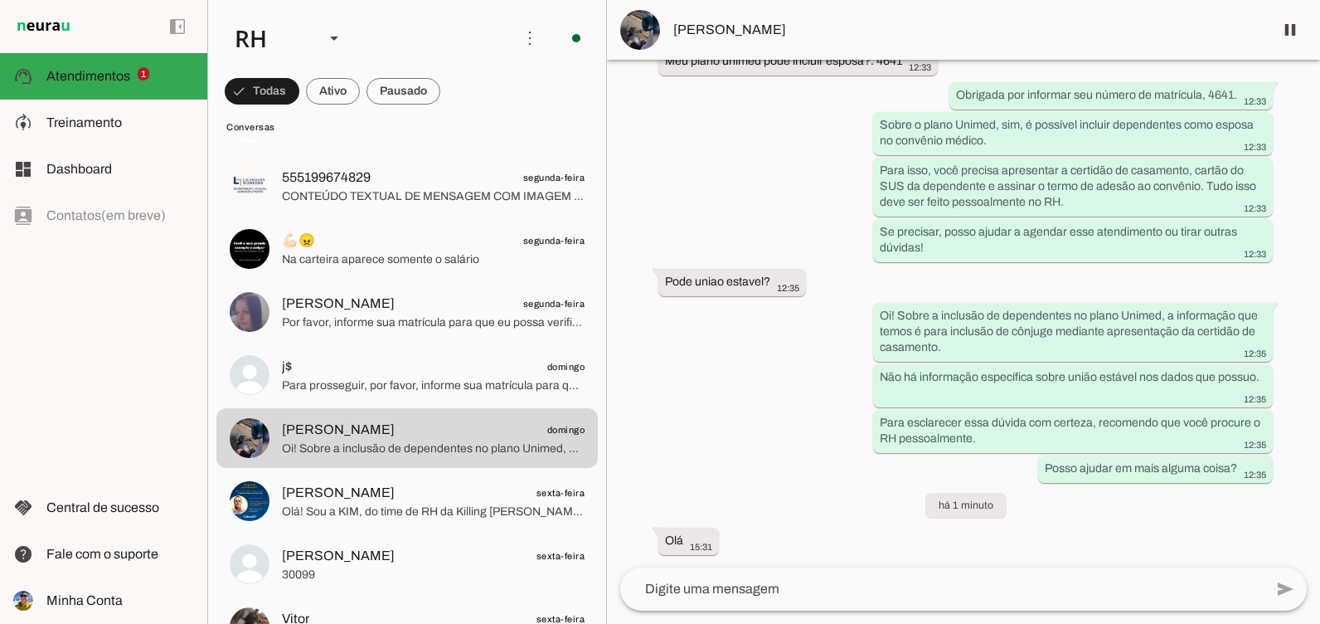
scroll to position [21505, 0]
click at [1289, 32] on span at bounding box center [1291, 30] width 40 height 40
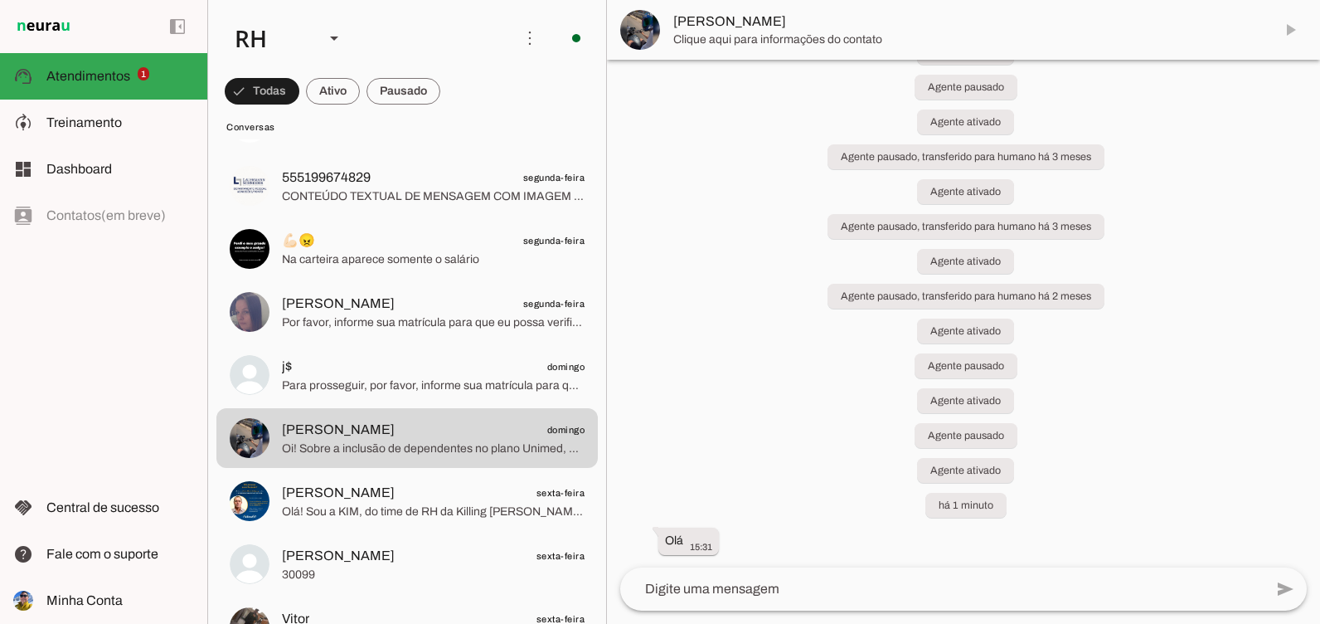
click at [733, 596] on textarea at bounding box center [942, 589] width 644 height 20
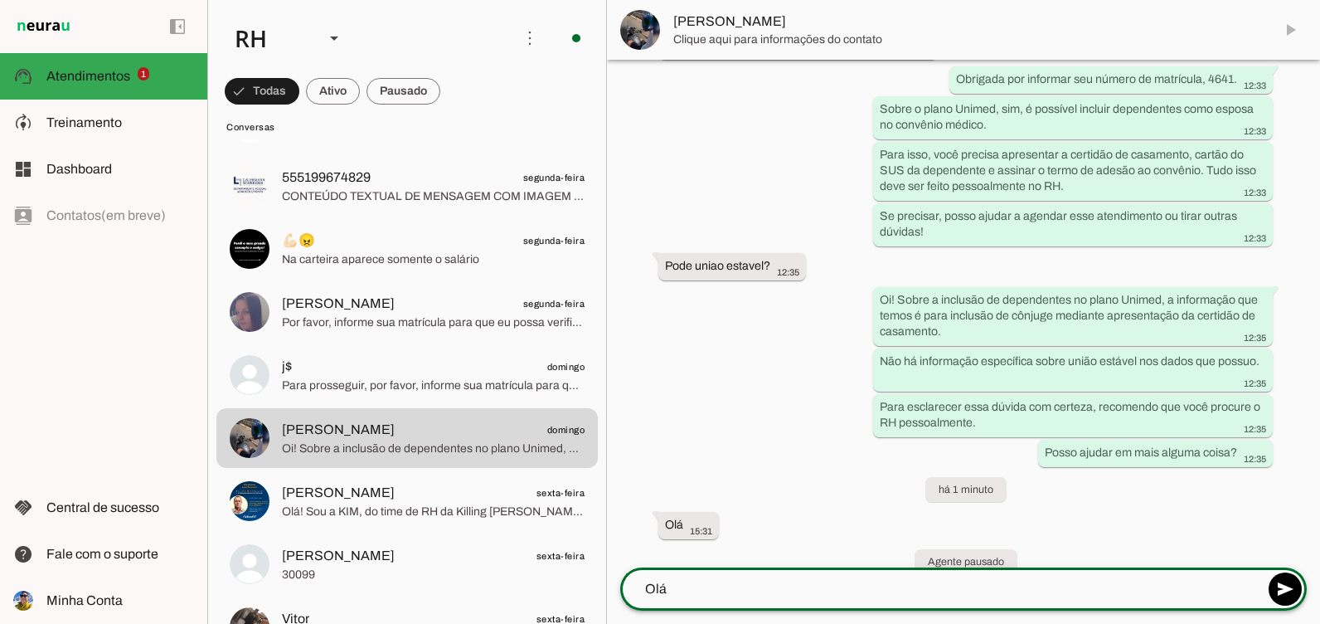
scroll to position [21579, 0]
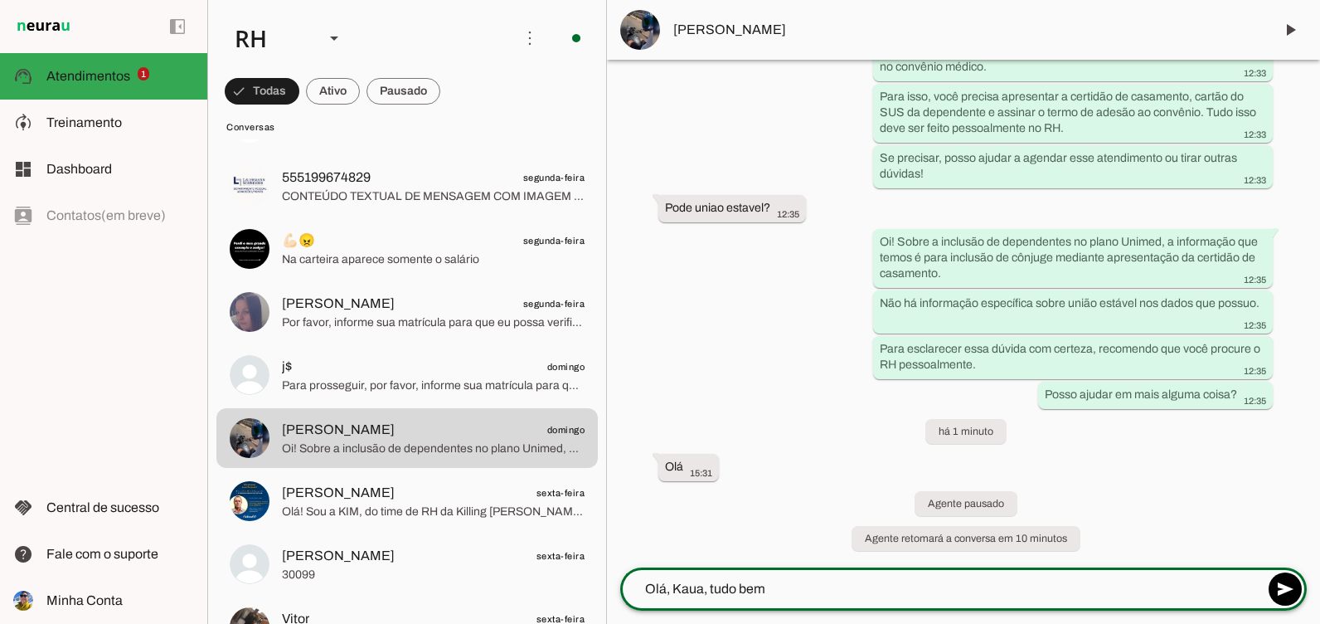
type textarea "Olá, Kaua, tudo bem?"
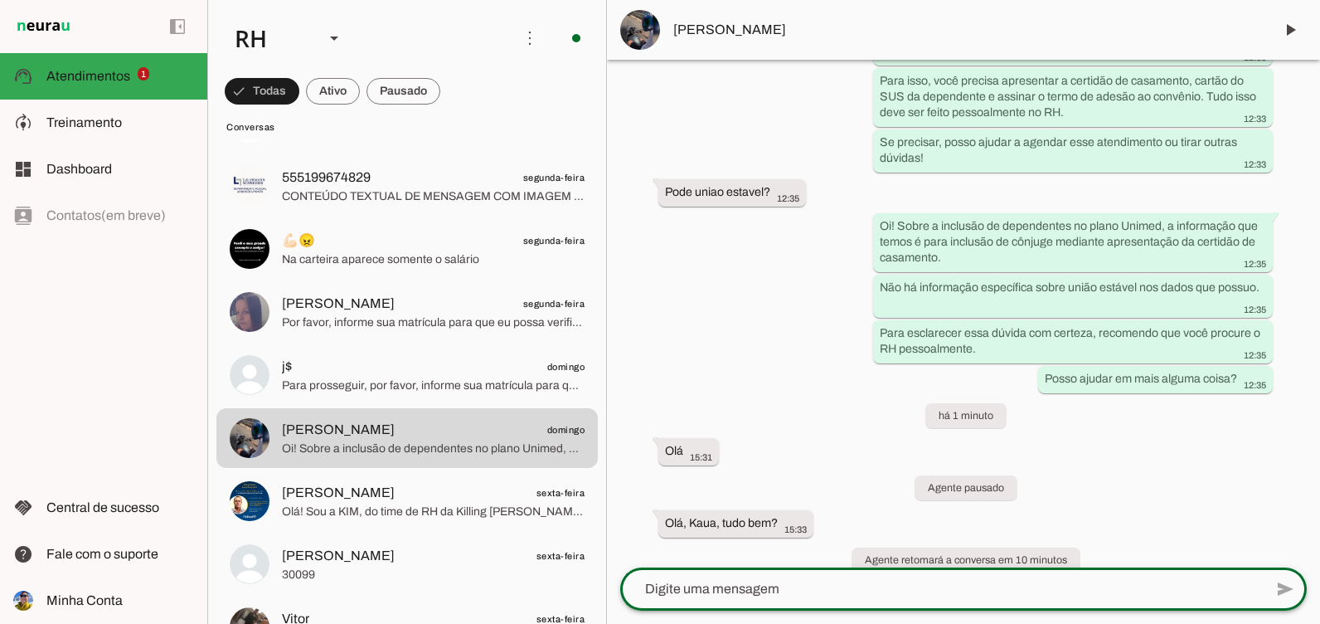
scroll to position [21616, 0]
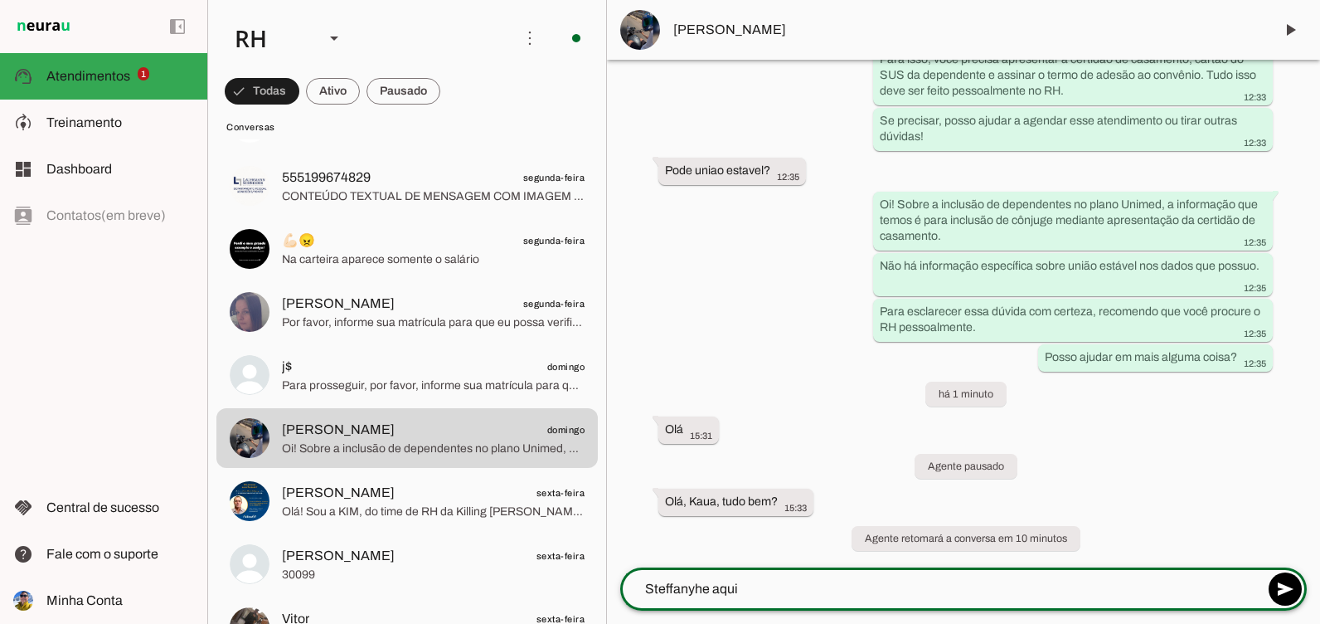
type textarea "Steffanyhe aqui"
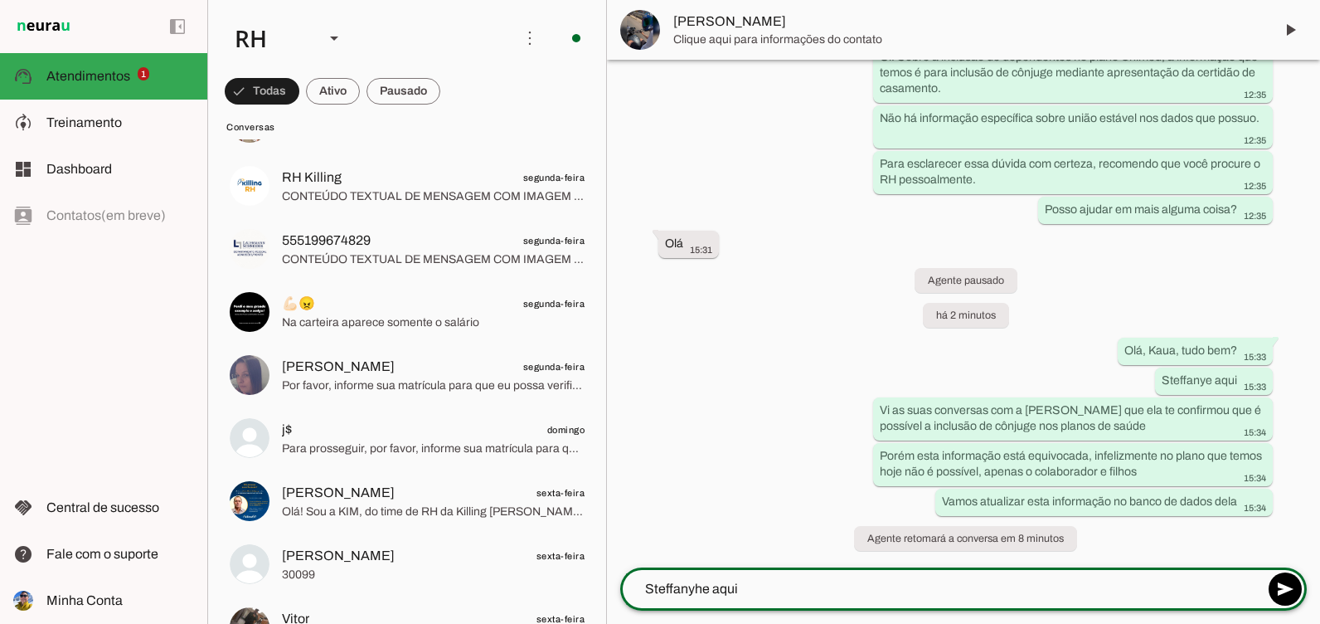
scroll to position [21764, 0]
drag, startPoint x: 701, startPoint y: 587, endPoint x: 610, endPoint y: 576, distance: 91.9
click at [610, 576] on div "add send send 🎤 Recording... description Document photo_library Photos & videos…" at bounding box center [963, 595] width 713 height 56
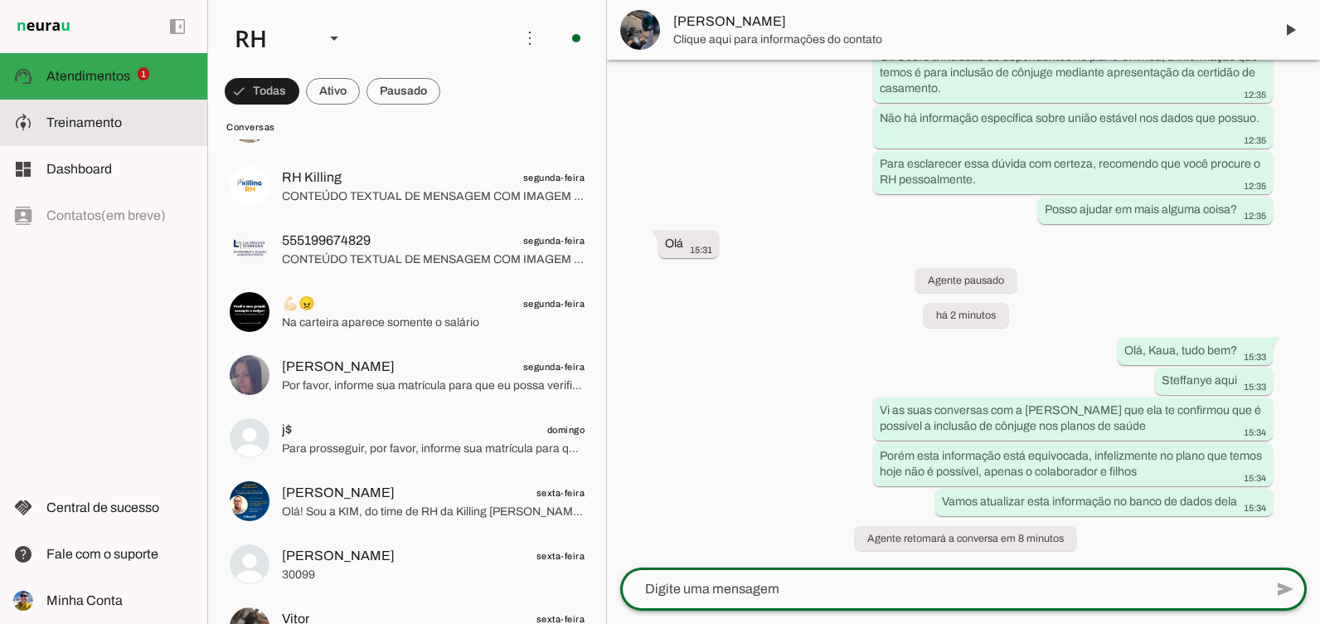
click at [29, 137] on md-item "model_training Treinamento Treinamento" at bounding box center [103, 123] width 207 height 46
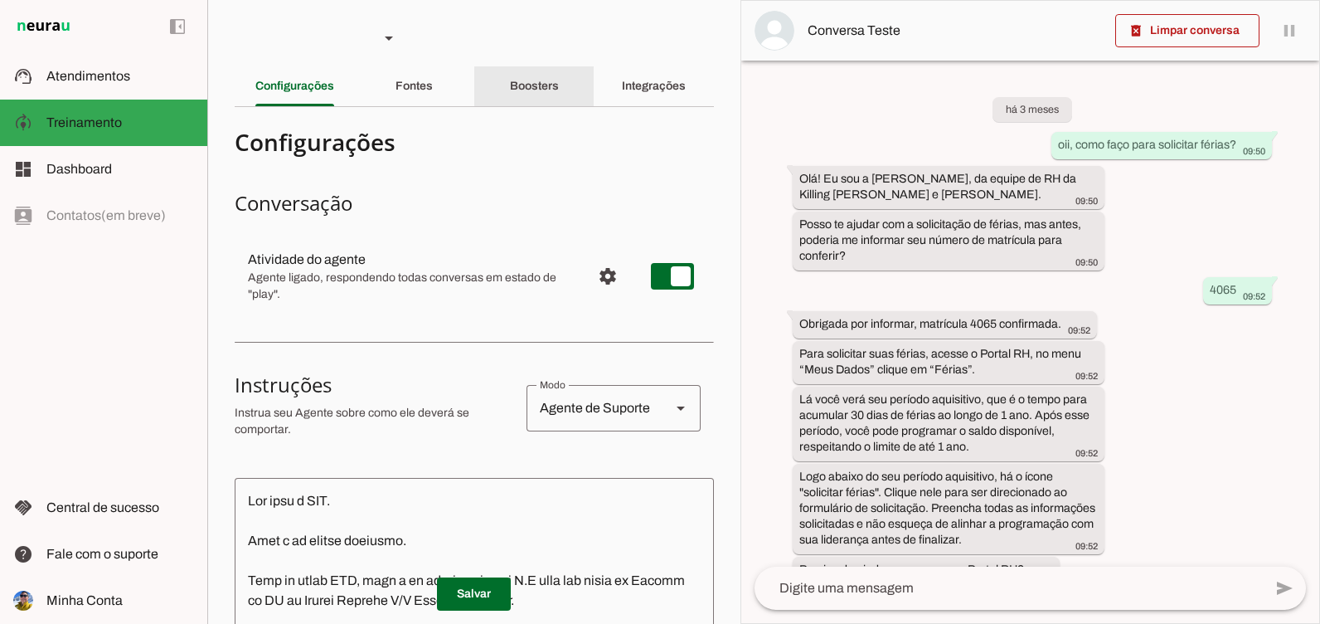
scroll to position [1787, 0]
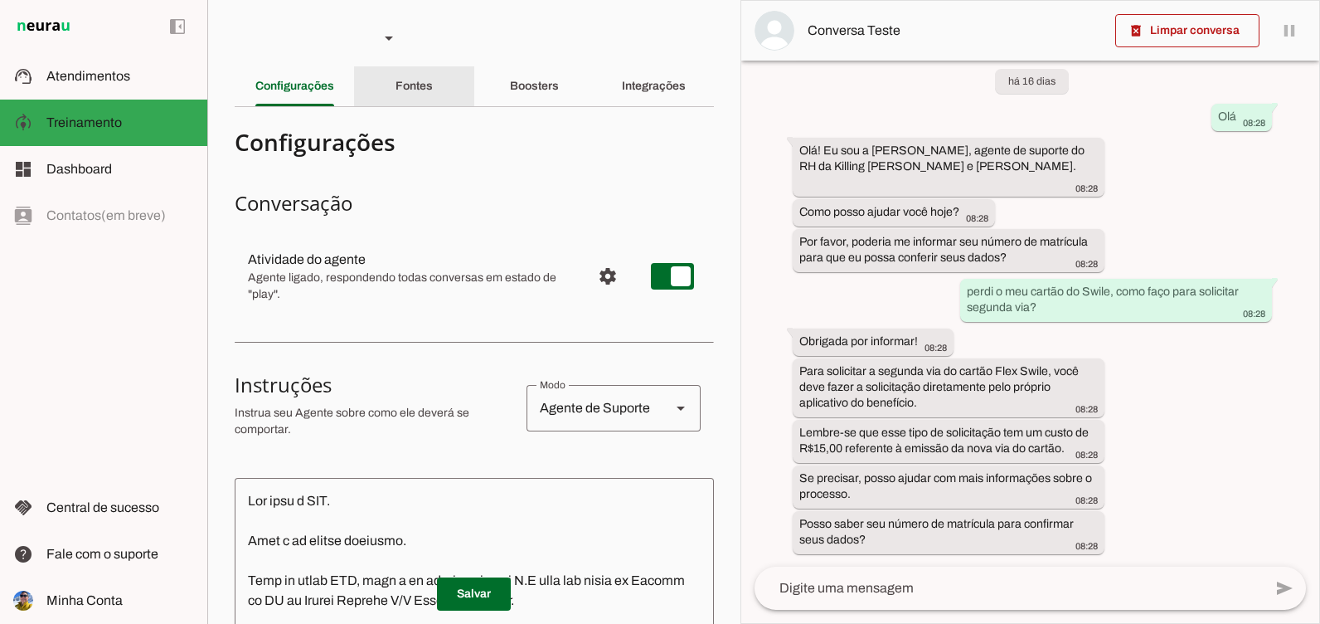
click at [426, 95] on div "Fontes" at bounding box center [414, 86] width 37 height 40
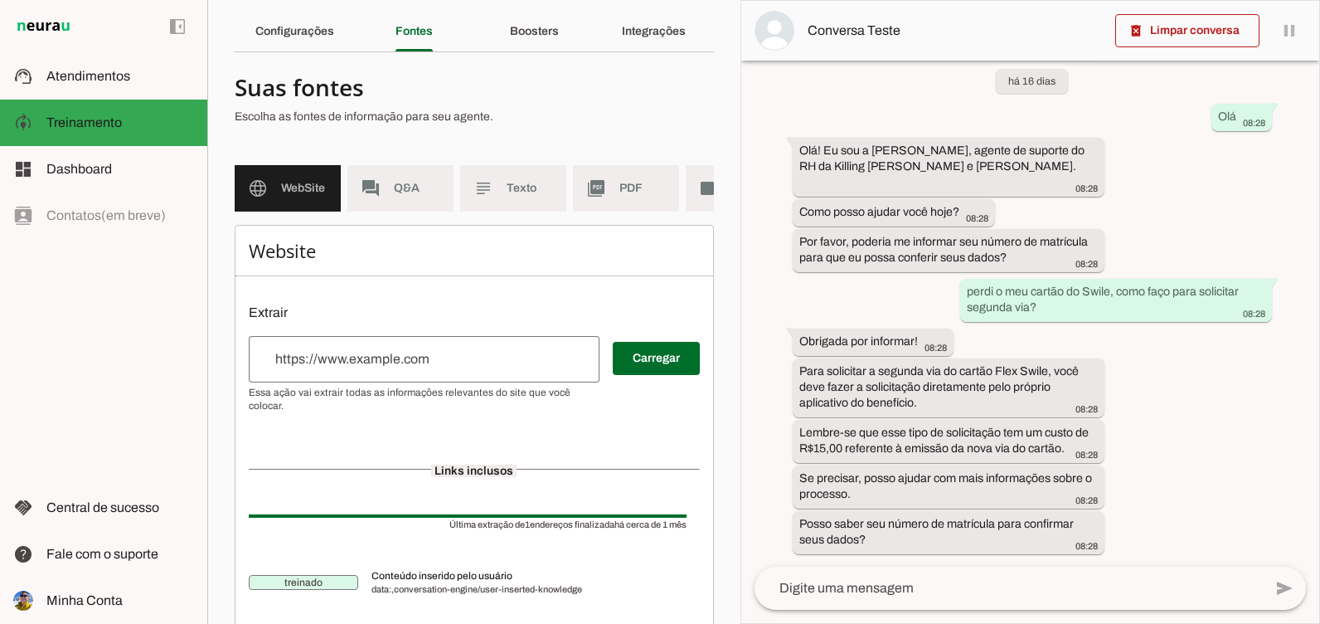
scroll to position [109, 0]
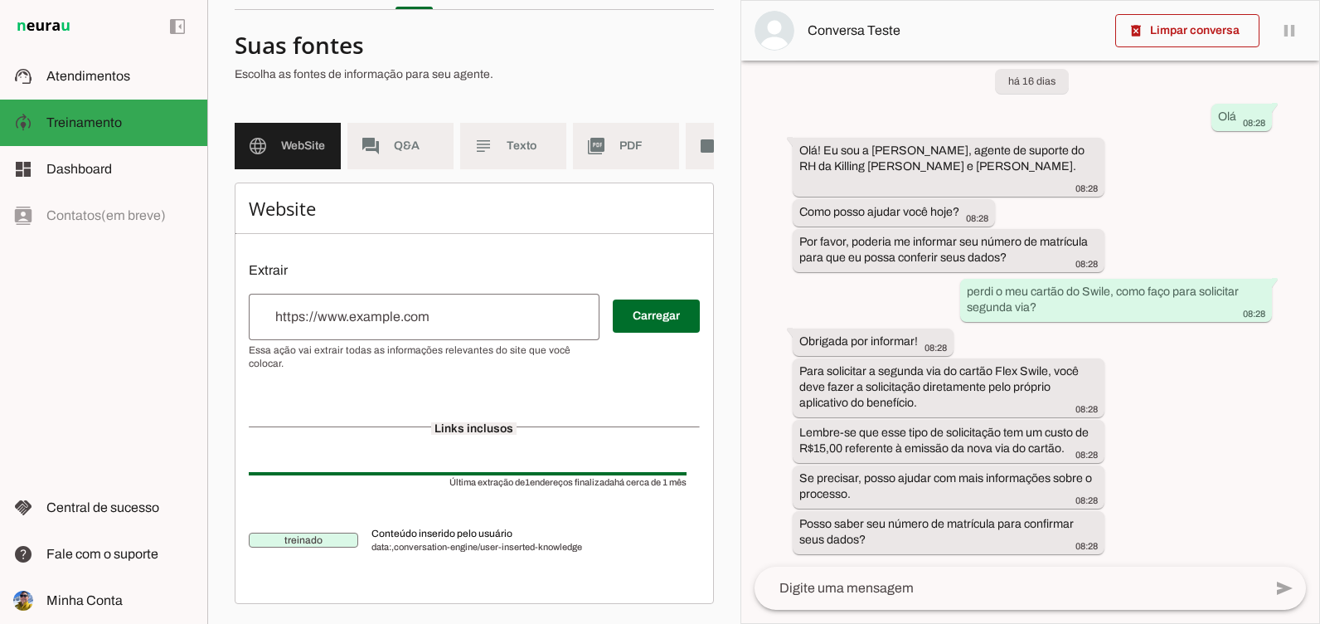
click at [408, 138] on span "Q&A" at bounding box center [417, 146] width 46 height 17
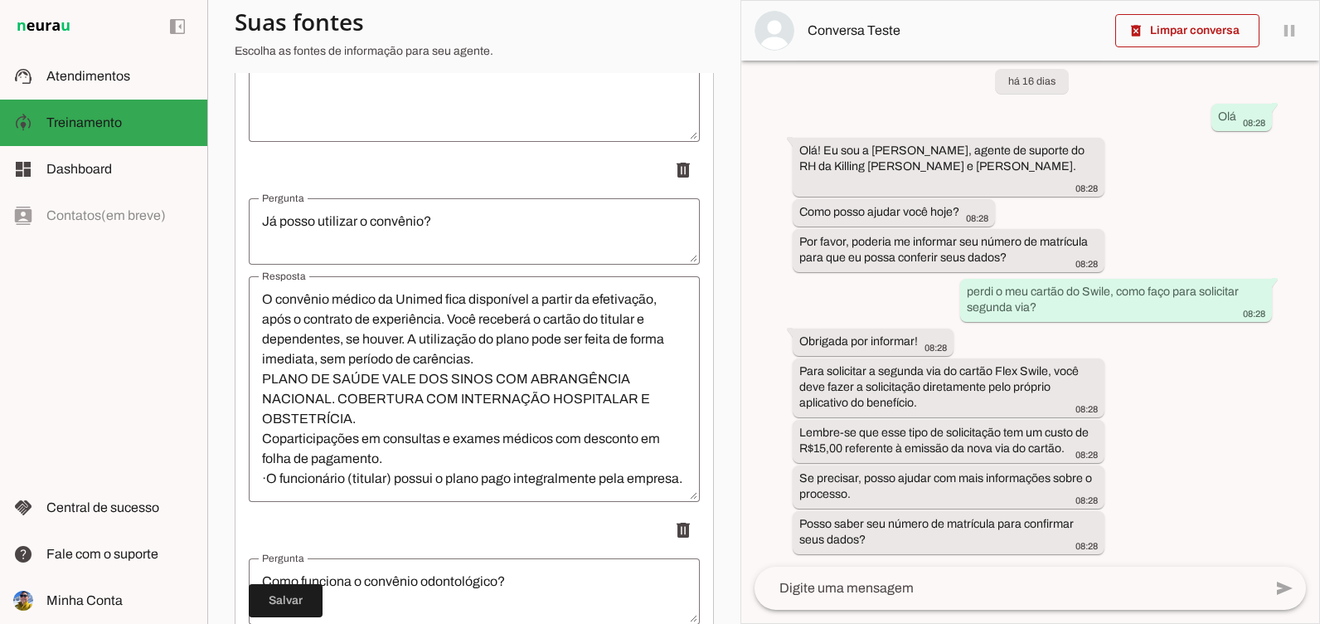
scroll to position [80, 0]
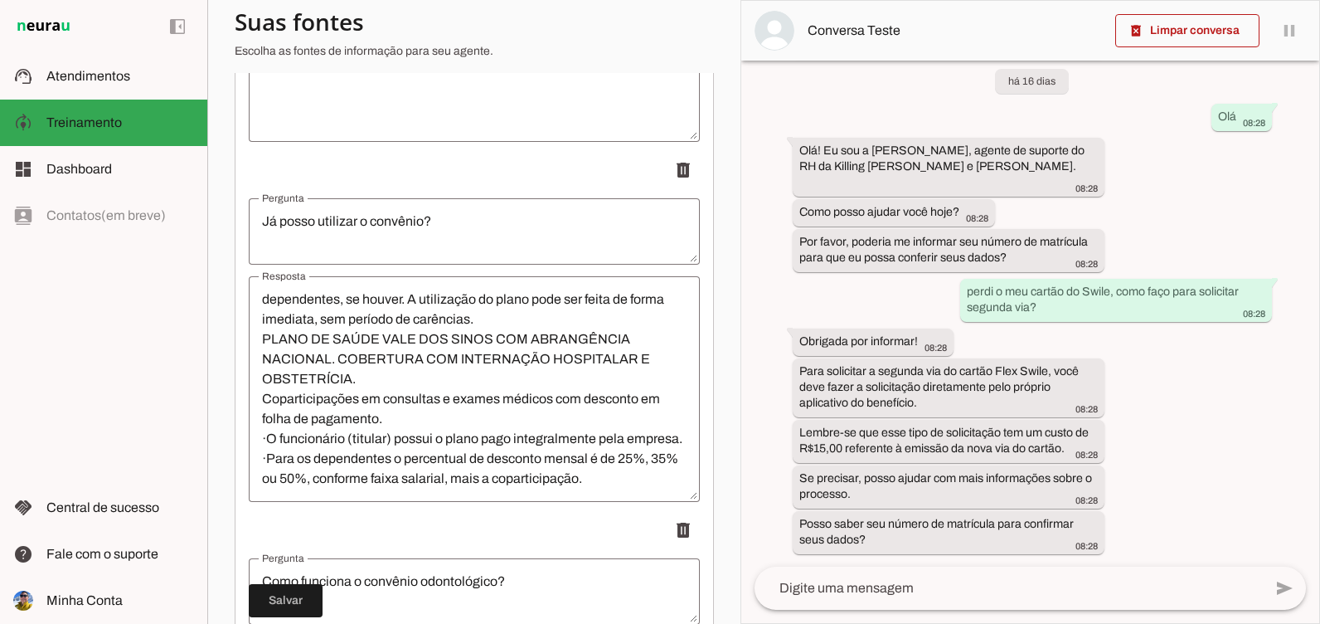
click at [615, 485] on textarea "O convênio médico da Unimed fica disponível a partir da efetivação, após o cont…" at bounding box center [474, 388] width 451 height 199
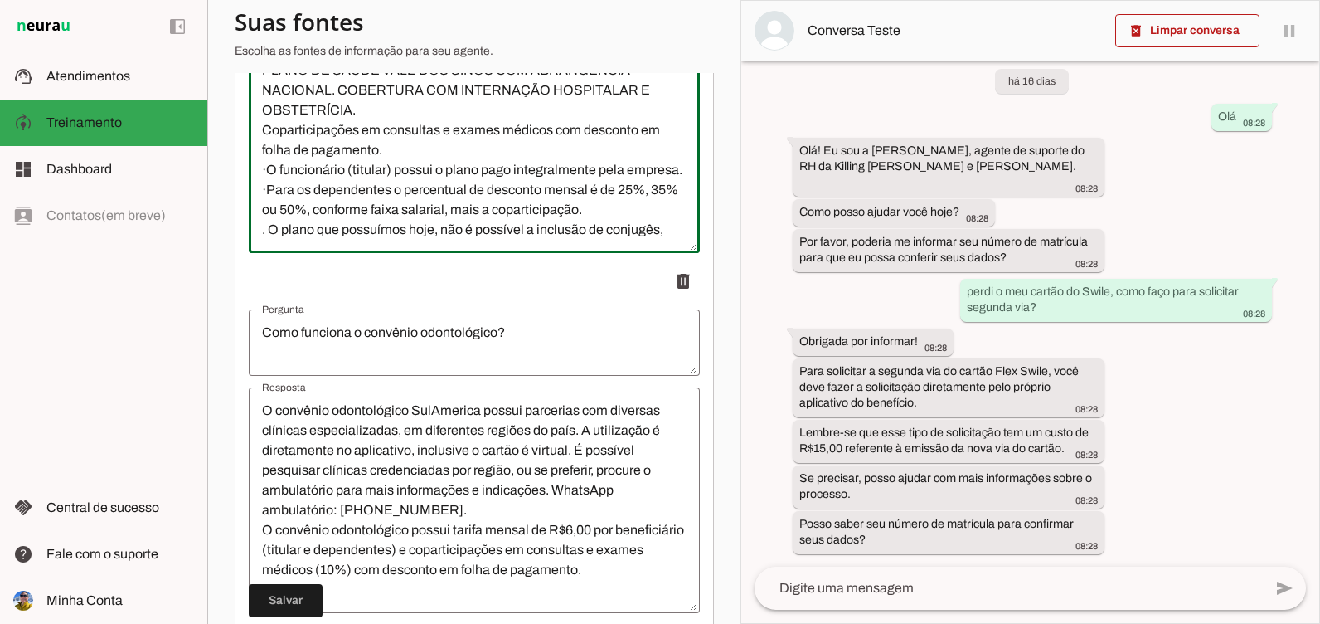
scroll to position [96, 0]
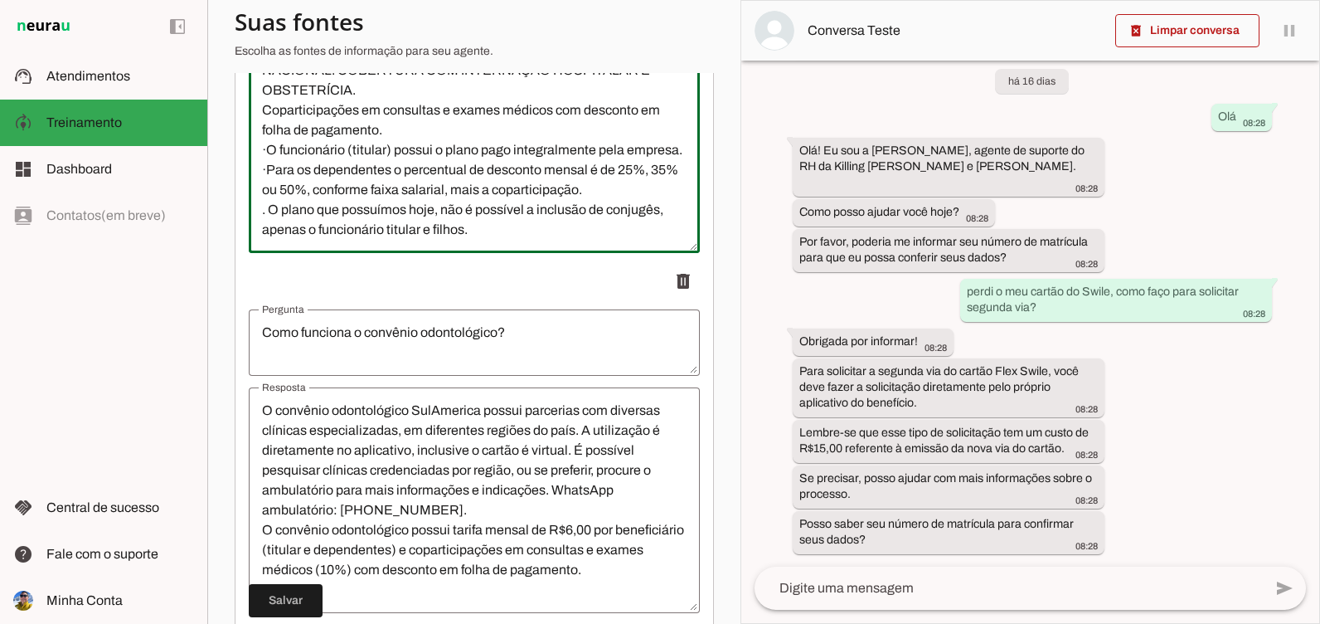
click at [291, 240] on textarea "O convênio médico da Unimed fica disponível a partir da efetivação, após o cont…" at bounding box center [474, 140] width 451 height 199
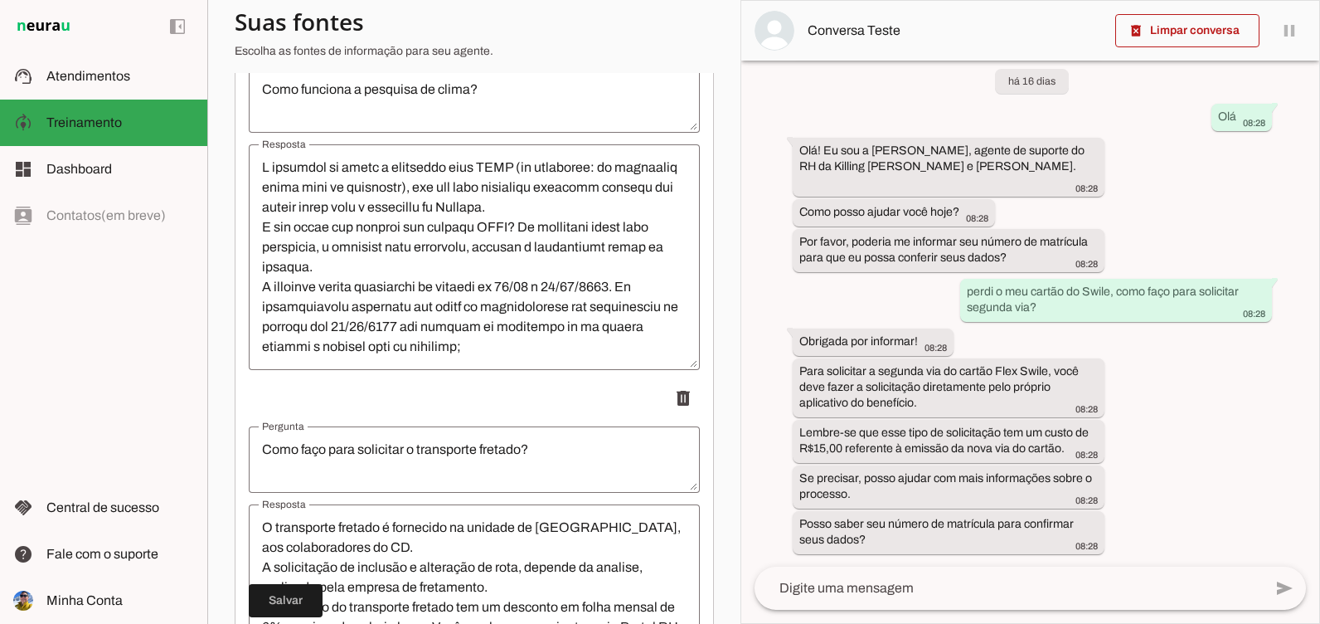
scroll to position [22555, 0]
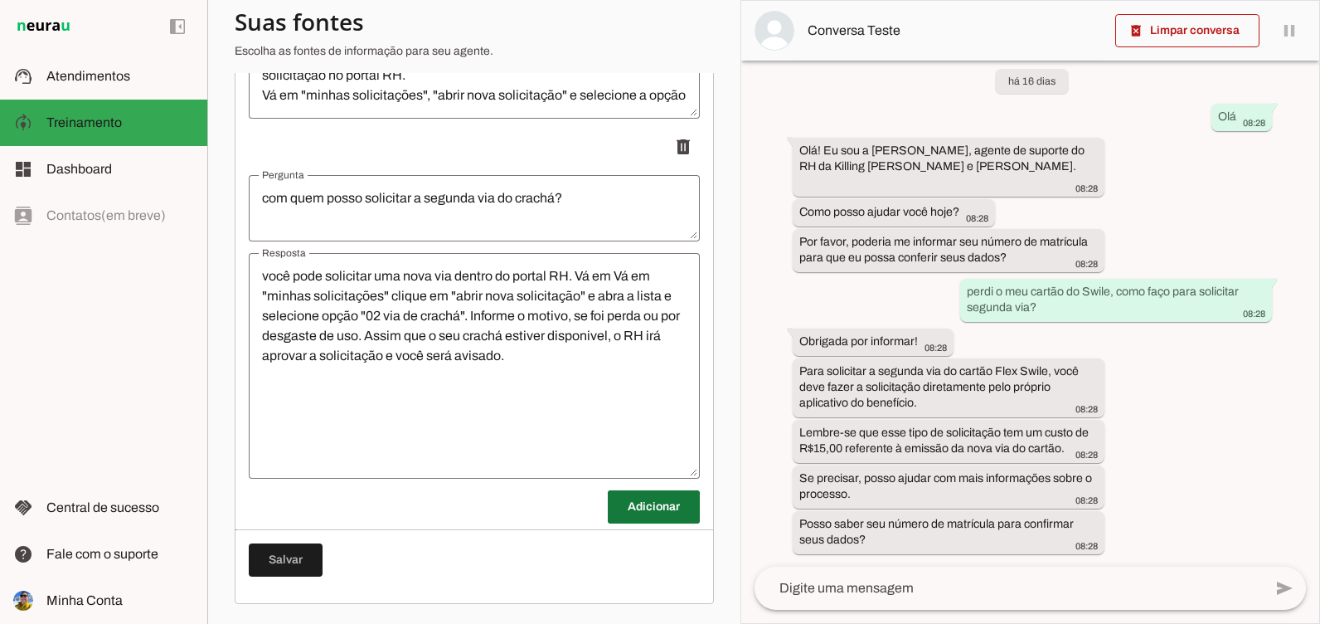
type textarea "O convênio médico da Unimed fica disponível a partir da efetivação, após o cont…"
type md-outlined-text-field "O convênio médico da Unimed fica disponível a partir da efetivação, após o cont…"
click at [654, 503] on span at bounding box center [654, 507] width 92 height 40
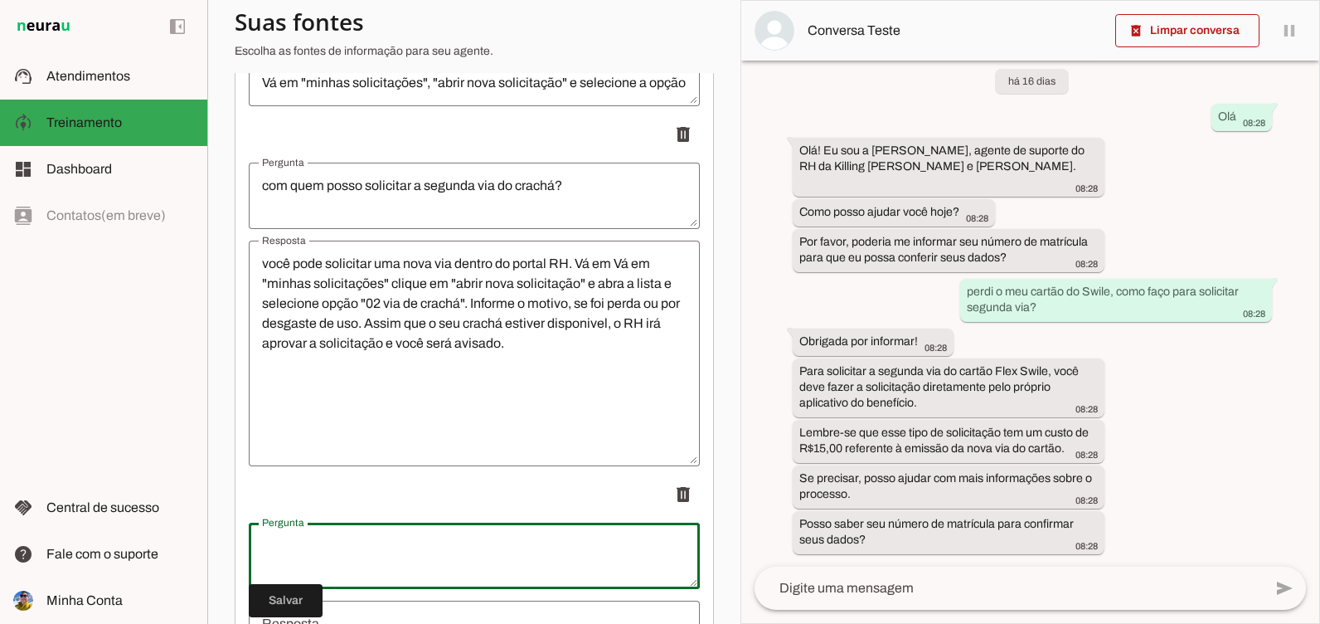
click at [450, 567] on textarea "Pergunta" at bounding box center [474, 556] width 451 height 40
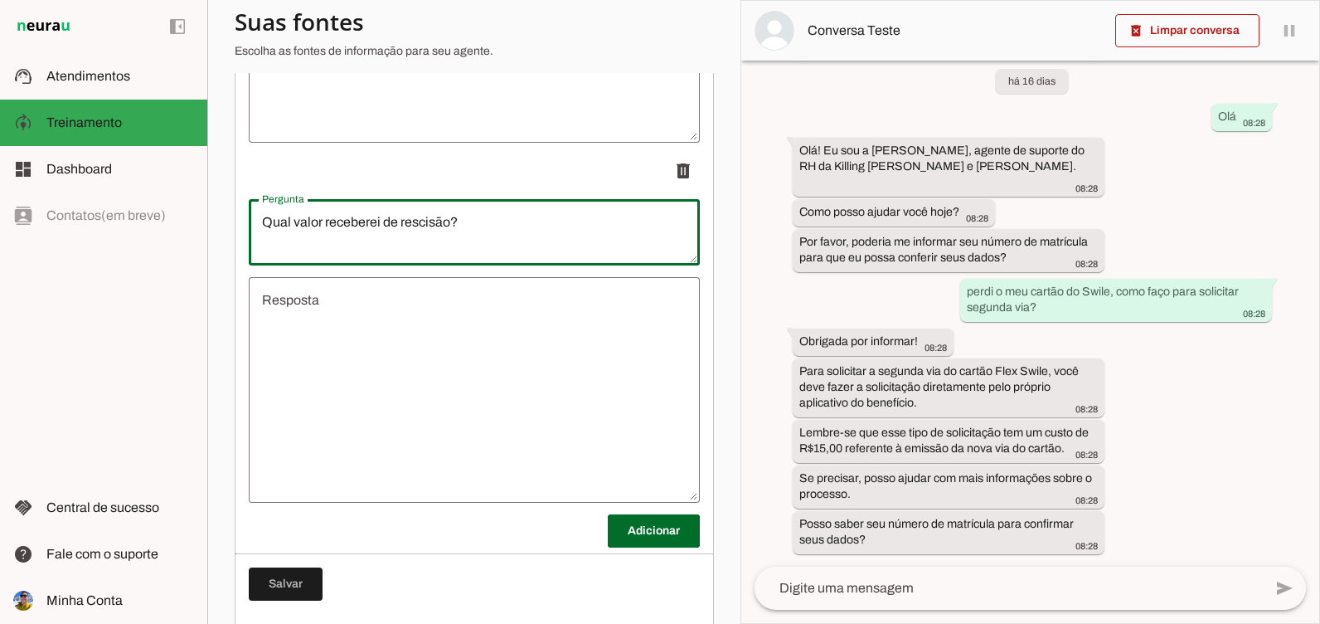
scroll to position [22915, 0]
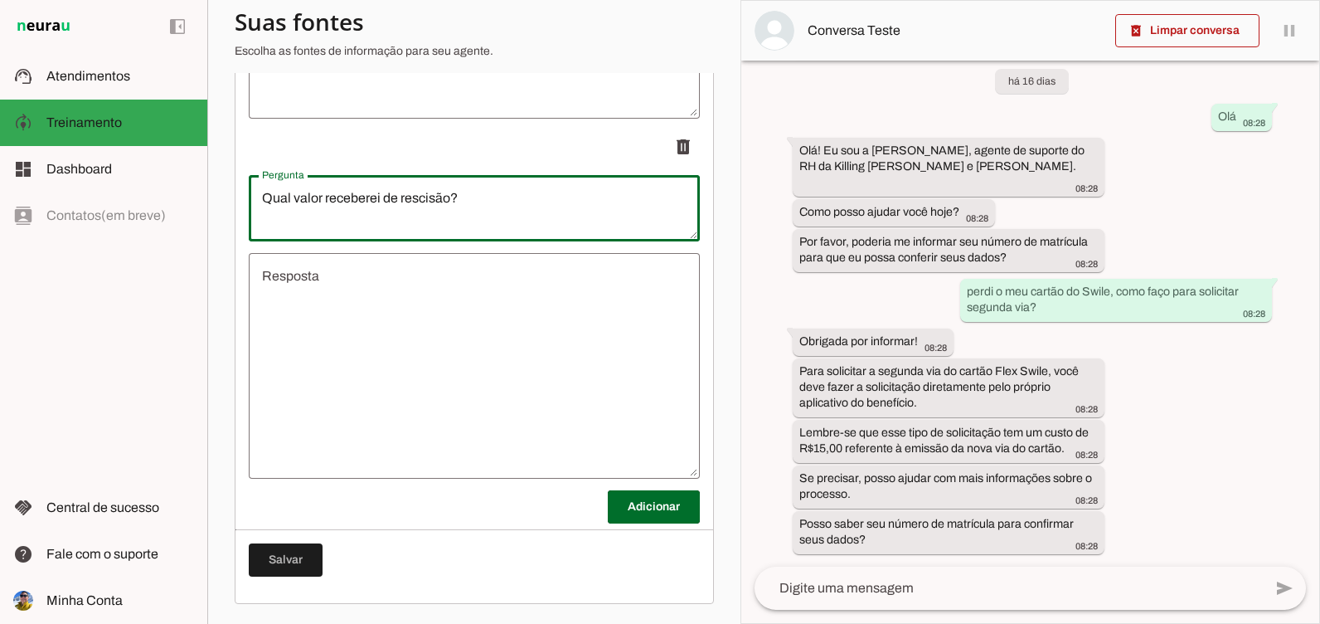
type textarea "Qual valor receberei de rescisão?"
type md-outlined-text-field "Qual valor receberei de rescisão?"
click at [361, 279] on textarea "Resposta" at bounding box center [474, 365] width 451 height 199
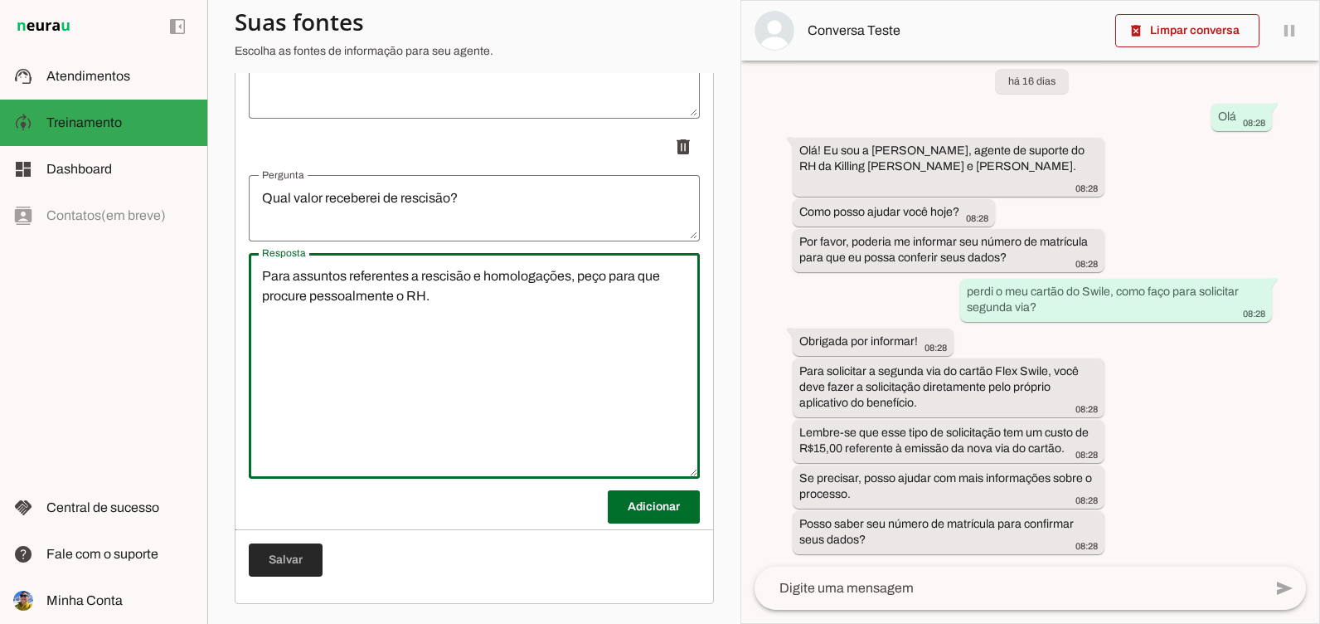
type textarea "Para assuntos referentes a rescisão e homologações, peço para que procure pesso…"
type md-outlined-text-field "Para assuntos referentes a rescisão e homologações, peço para que procure pesso…"
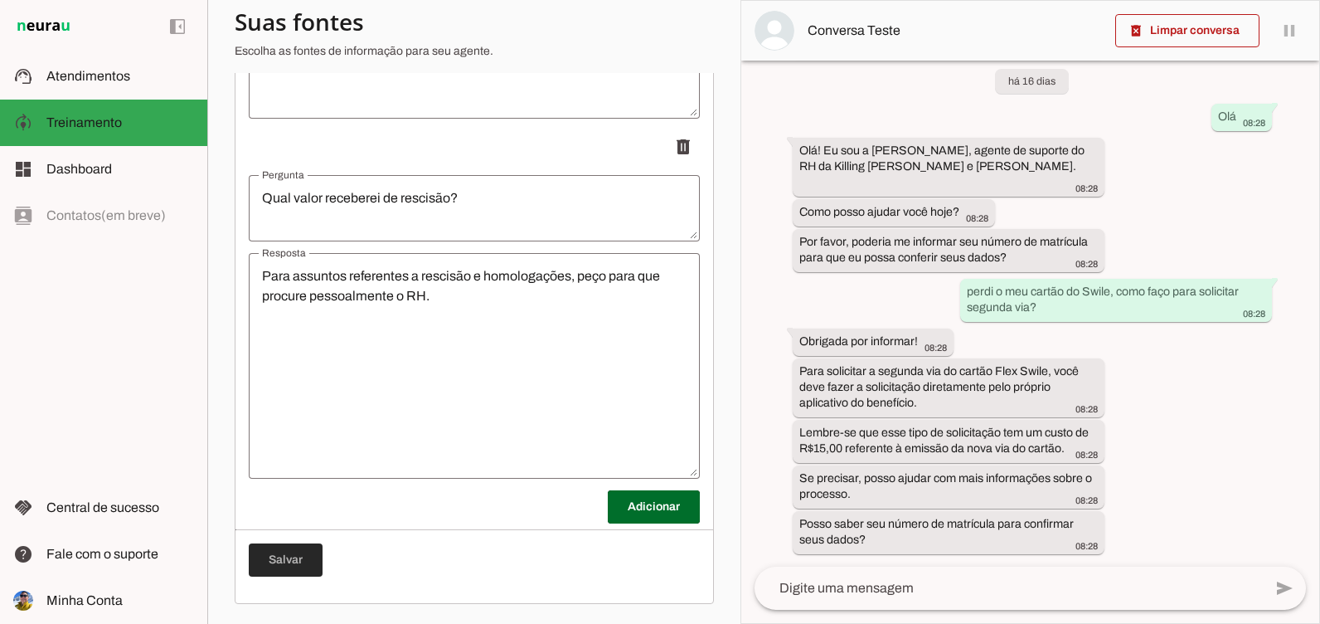
click at [298, 556] on span at bounding box center [286, 560] width 74 height 40
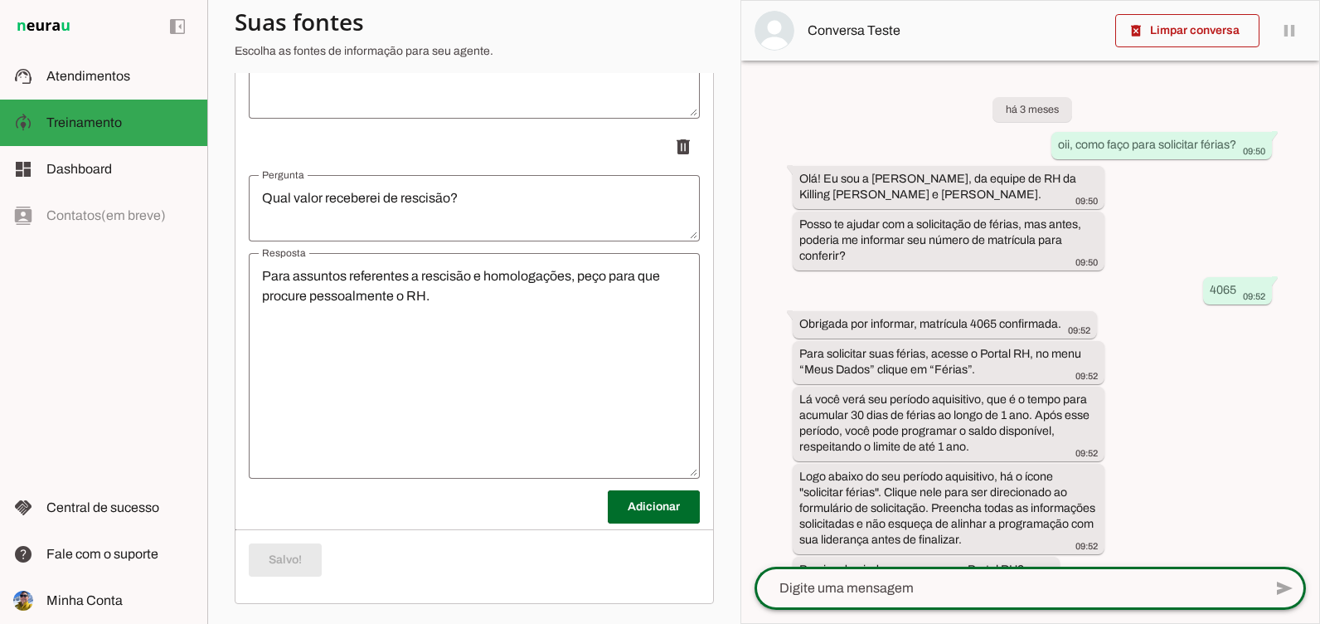
click at [816, 581] on textarea at bounding box center [1009, 588] width 508 height 20
type textarea "posso incluir minha esposa no plano?"
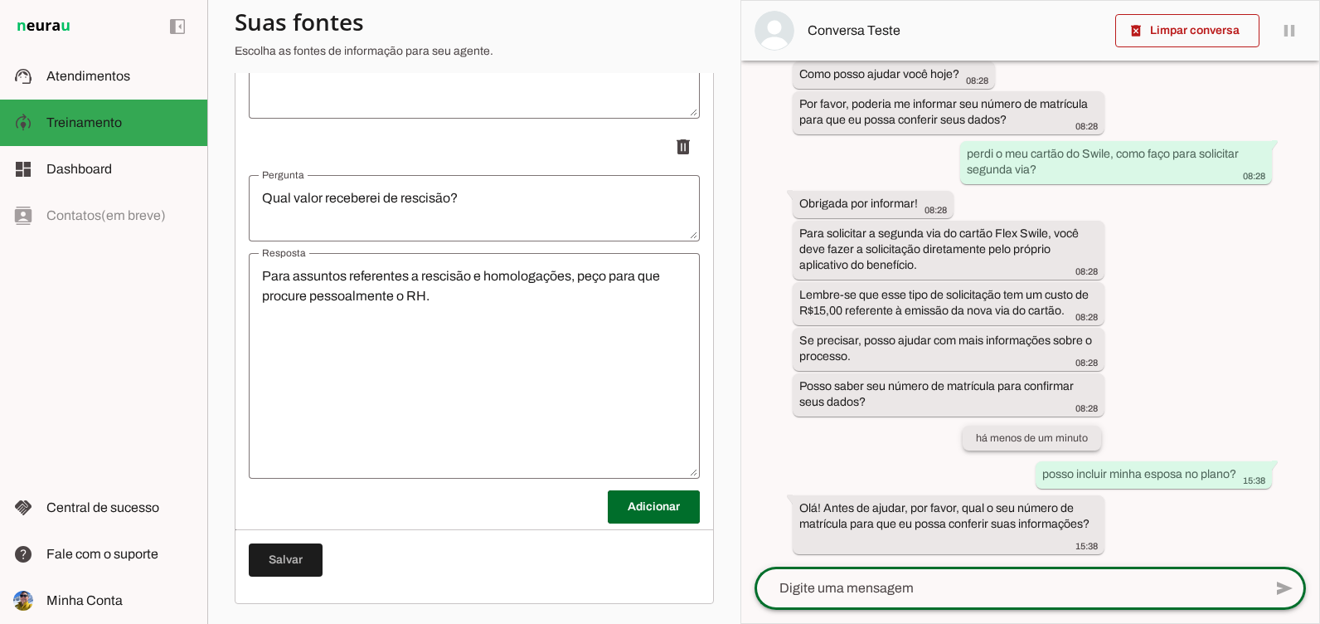
scroll to position [1925, 0]
click at [931, 603] on div at bounding box center [1009, 587] width 508 height 43
click at [931, 597] on textarea at bounding box center [1009, 588] width 508 height 20
type textarea "3"
type textarea "4637"
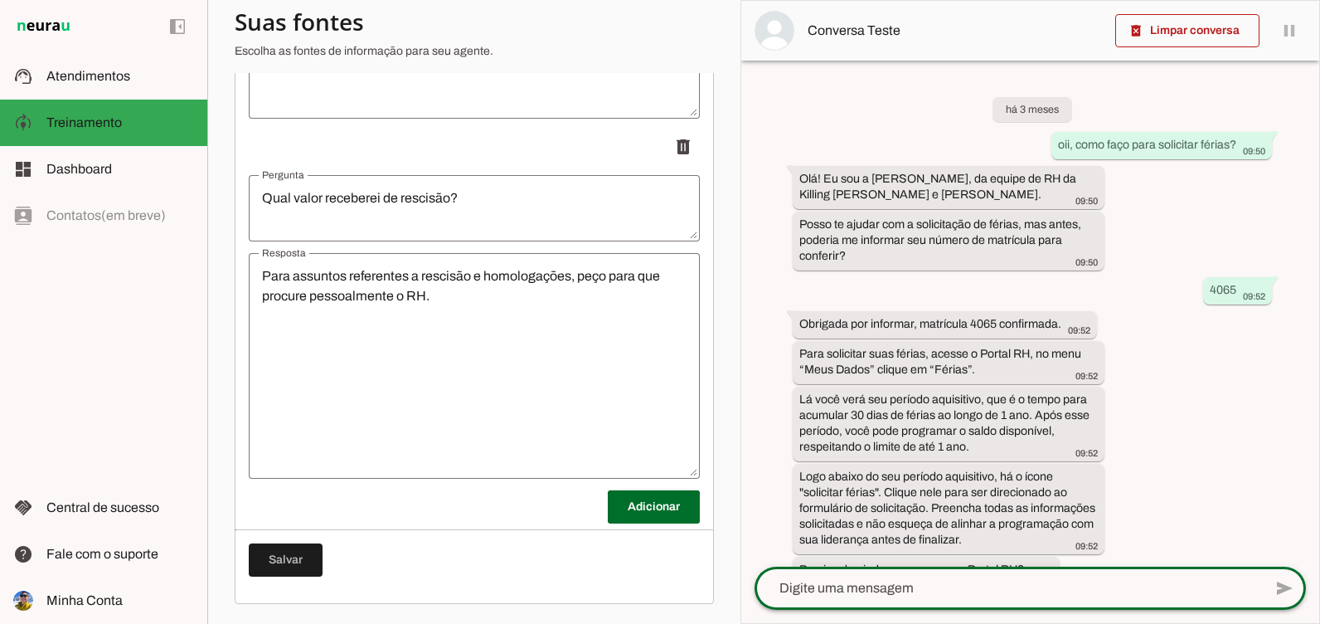
scroll to position [2116, 0]
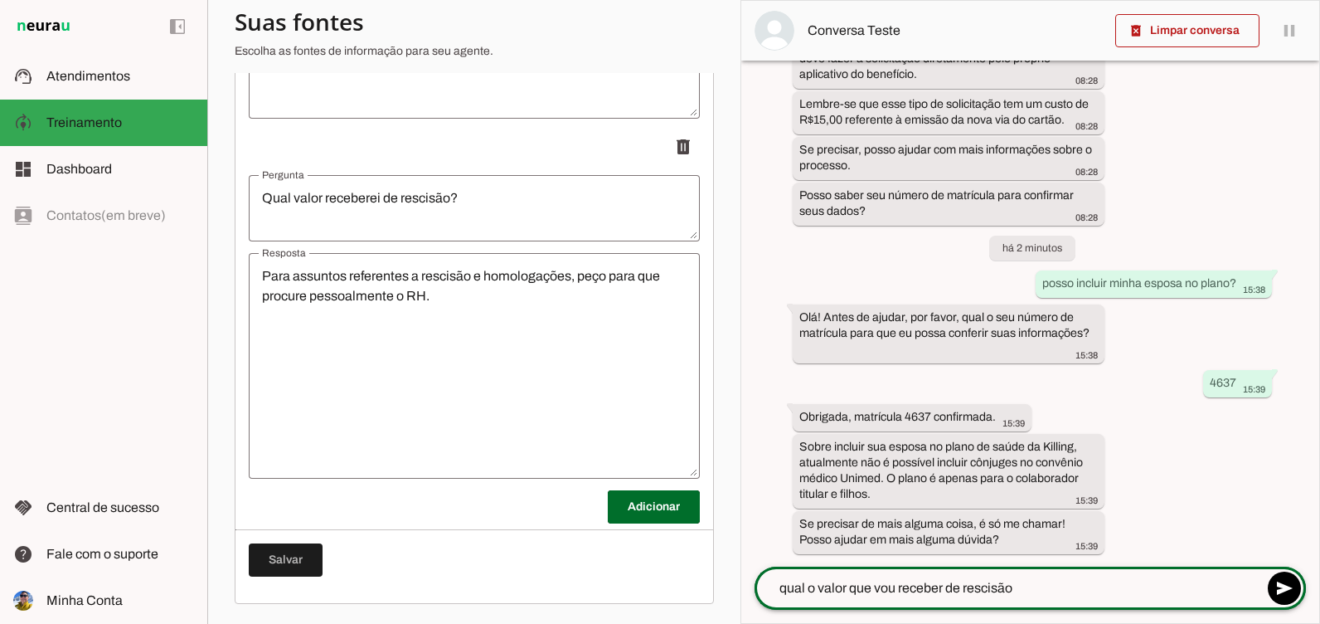
type textarea "qual o valor que vou receber de rescisão?"
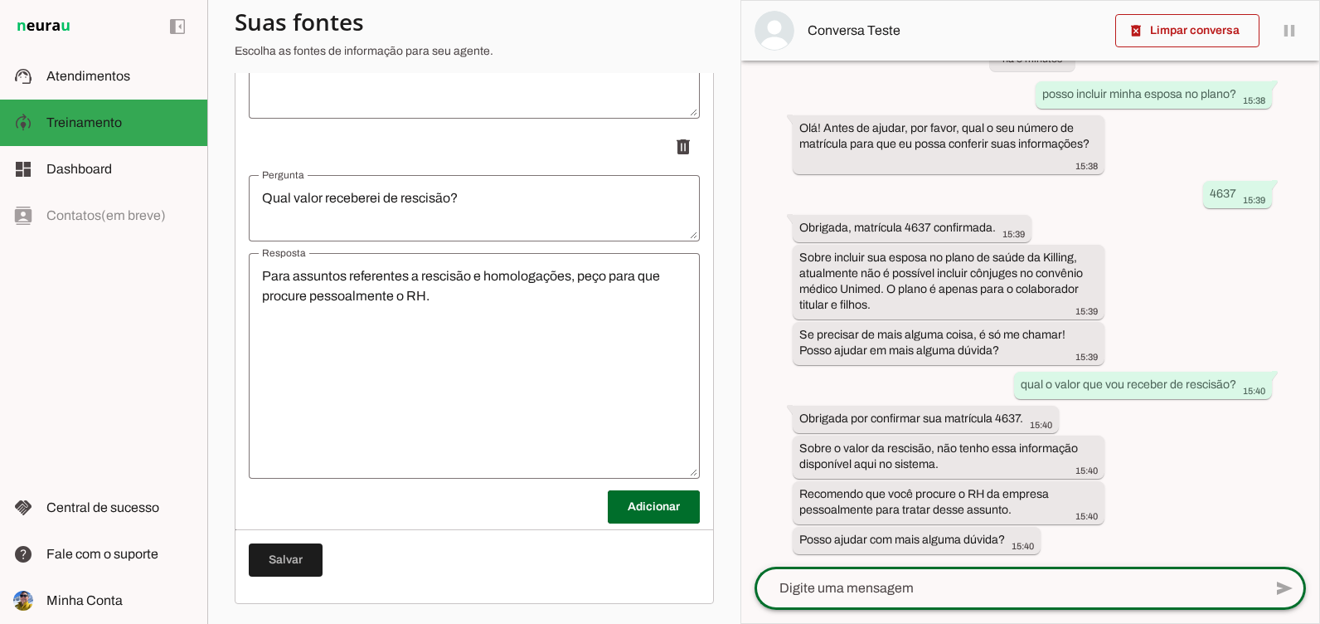
scroll to position [2305, 0]
click at [58, 90] on md-item "support_agent Atendimentos Atendimentos" at bounding box center [103, 76] width 207 height 46
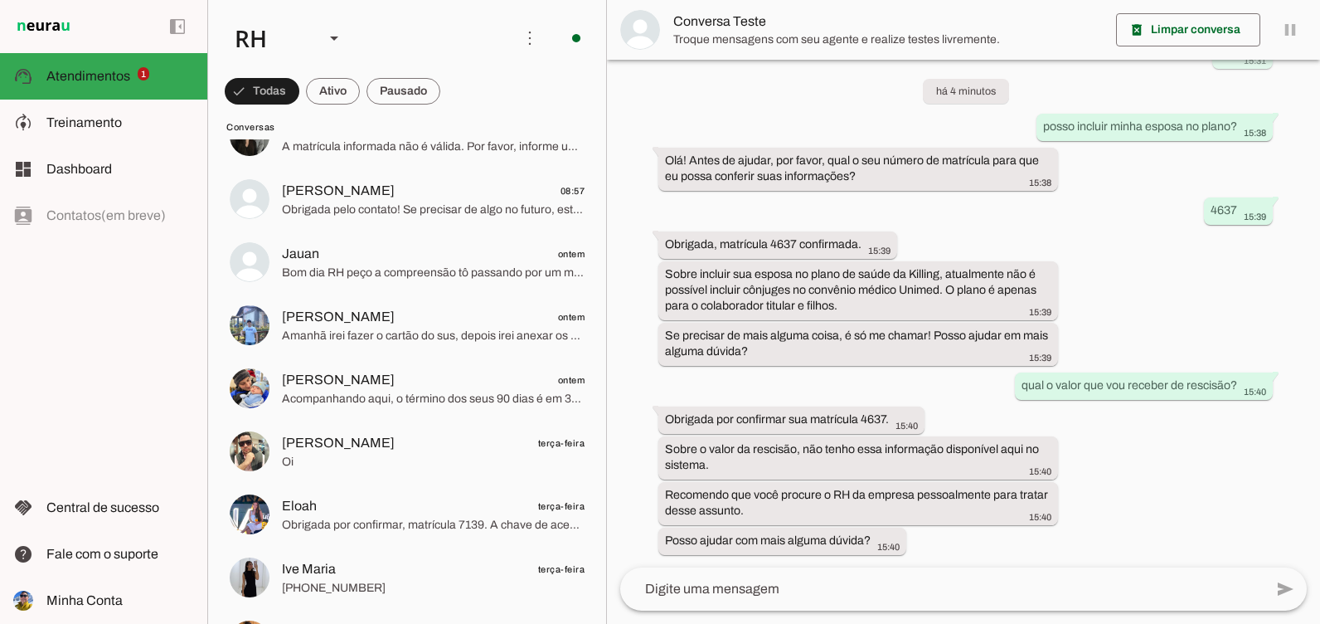
scroll to position [892, 0]
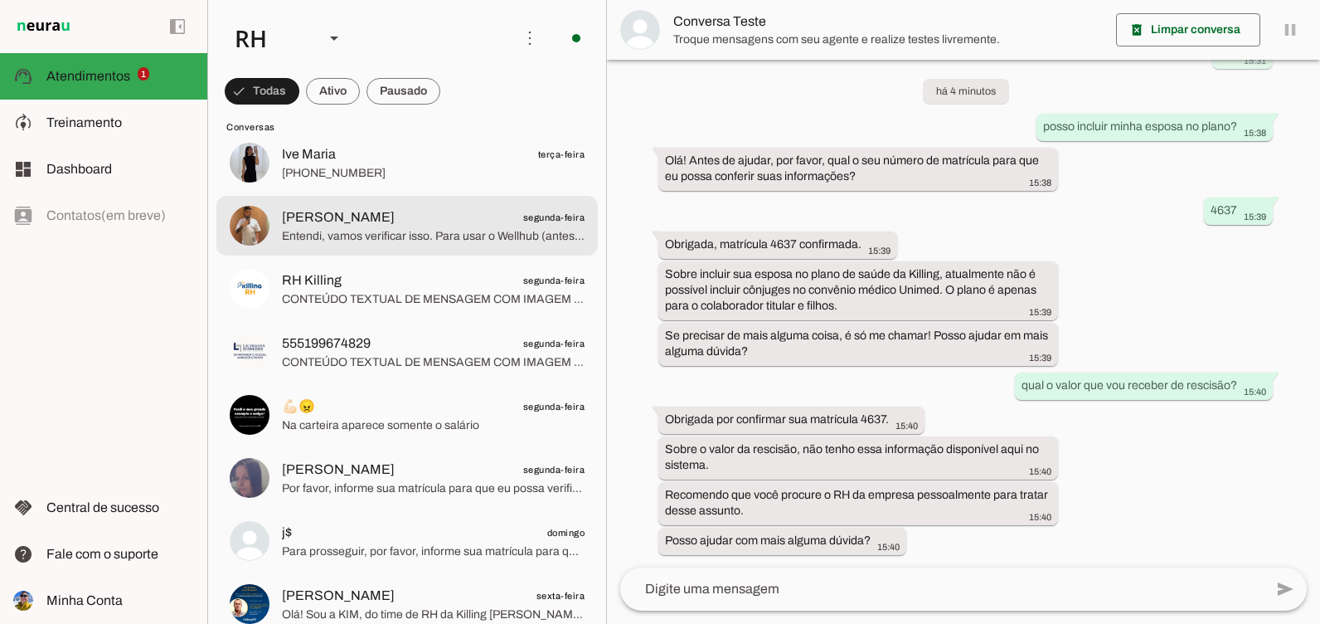
click at [357, 212] on span "[PERSON_NAME] segunda-feira" at bounding box center [433, 217] width 303 height 21
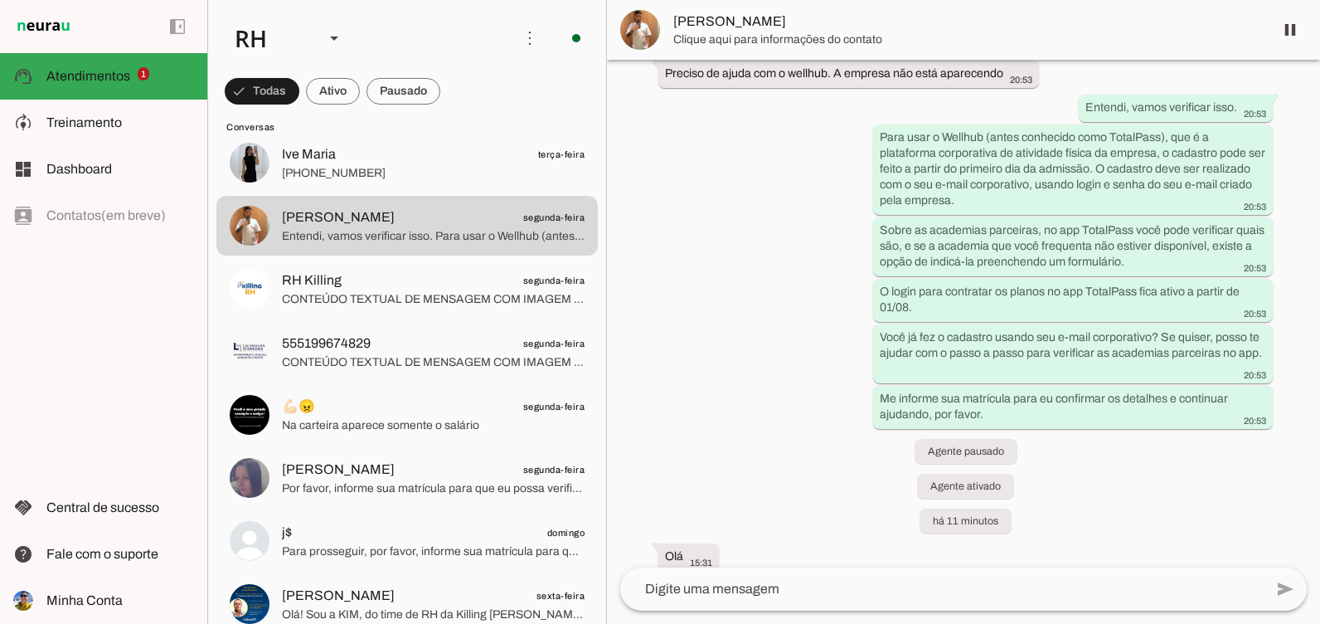
scroll to position [699, 0]
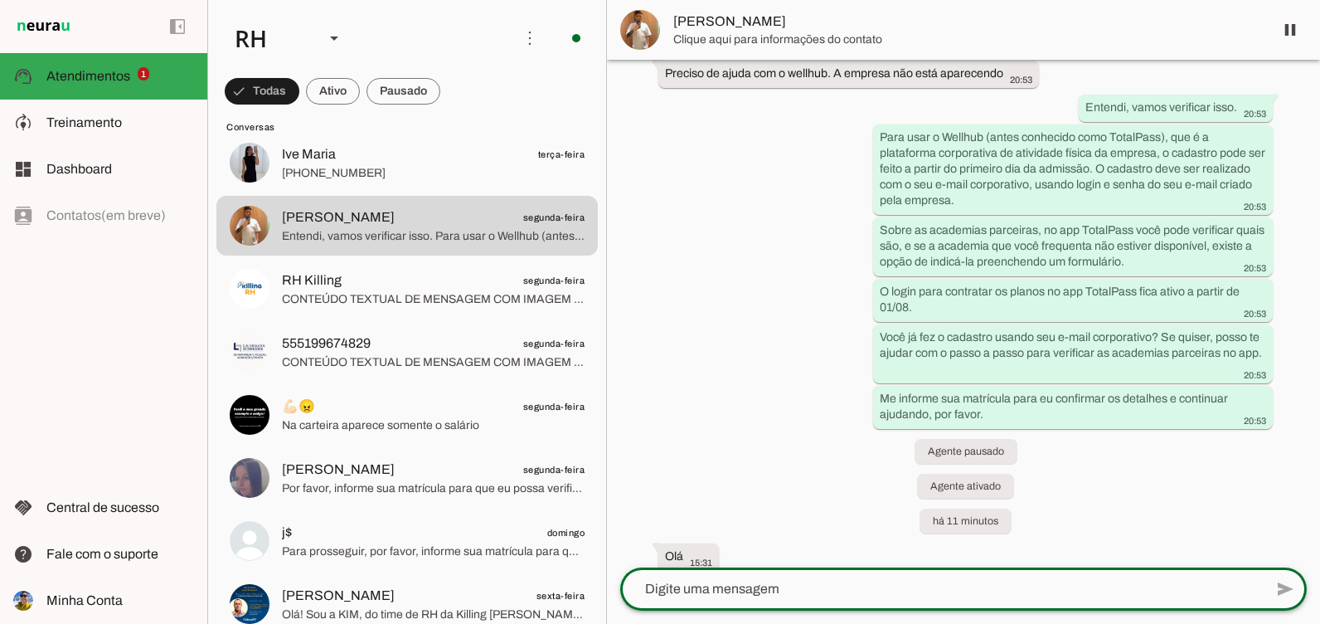
click at [939, 579] on textarea at bounding box center [942, 589] width 644 height 20
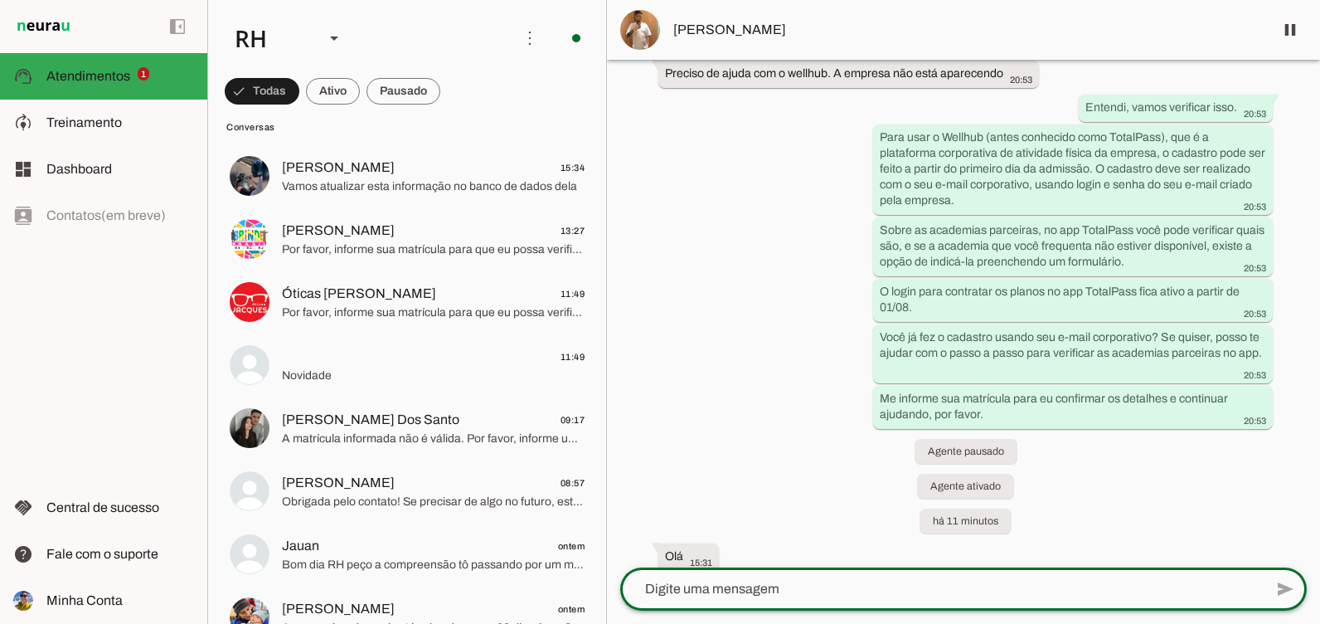
scroll to position [0, 0]
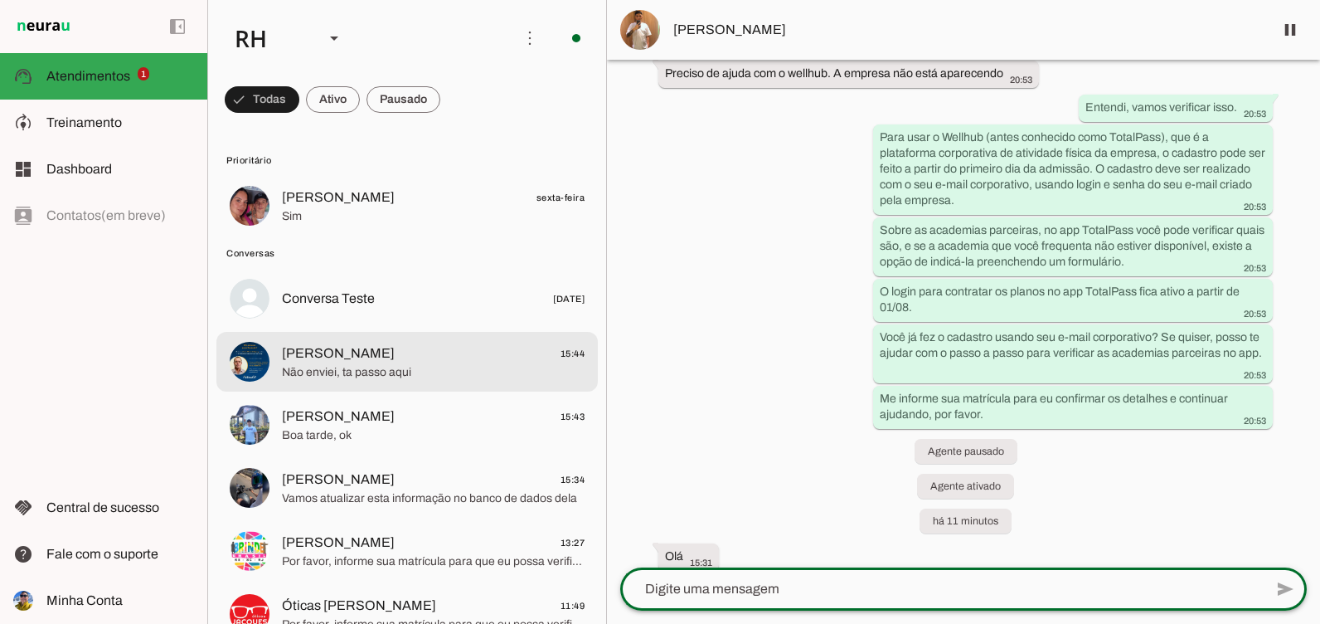
click at [425, 337] on md-item "[PERSON_NAME] 15:44 Não enviei, ta passo aqui" at bounding box center [407, 362] width 382 height 60
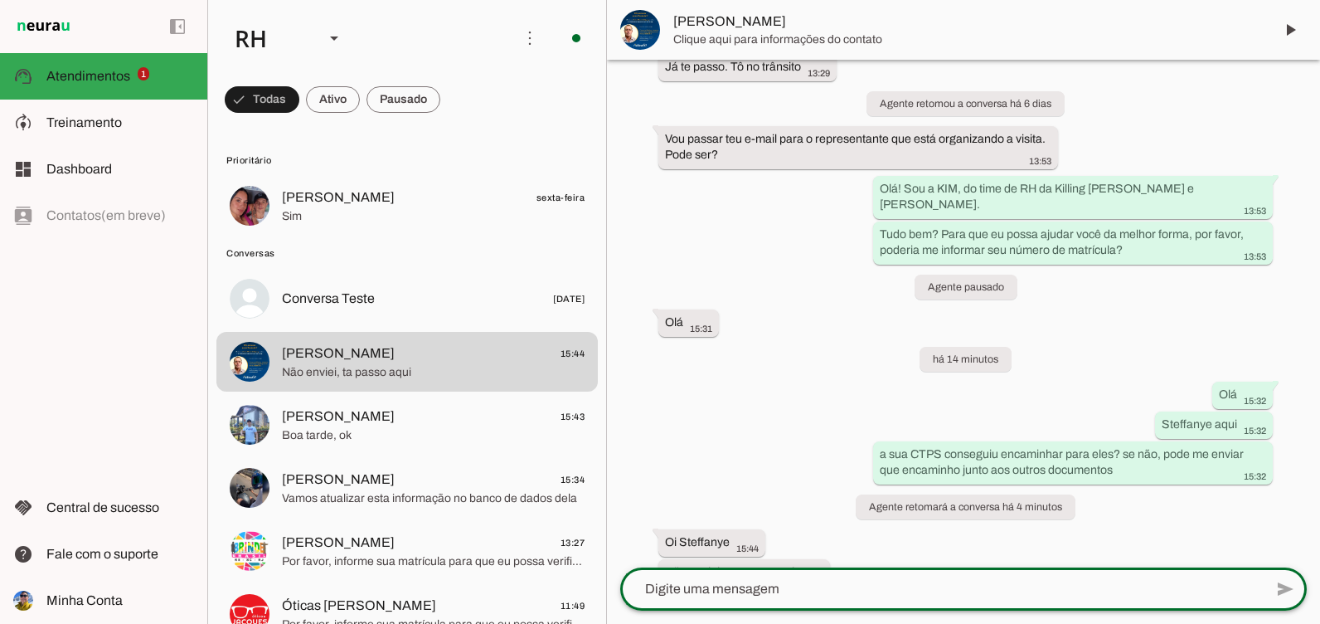
click at [767, 591] on textarea at bounding box center [942, 589] width 644 height 20
type textarea "ok, aguardo"
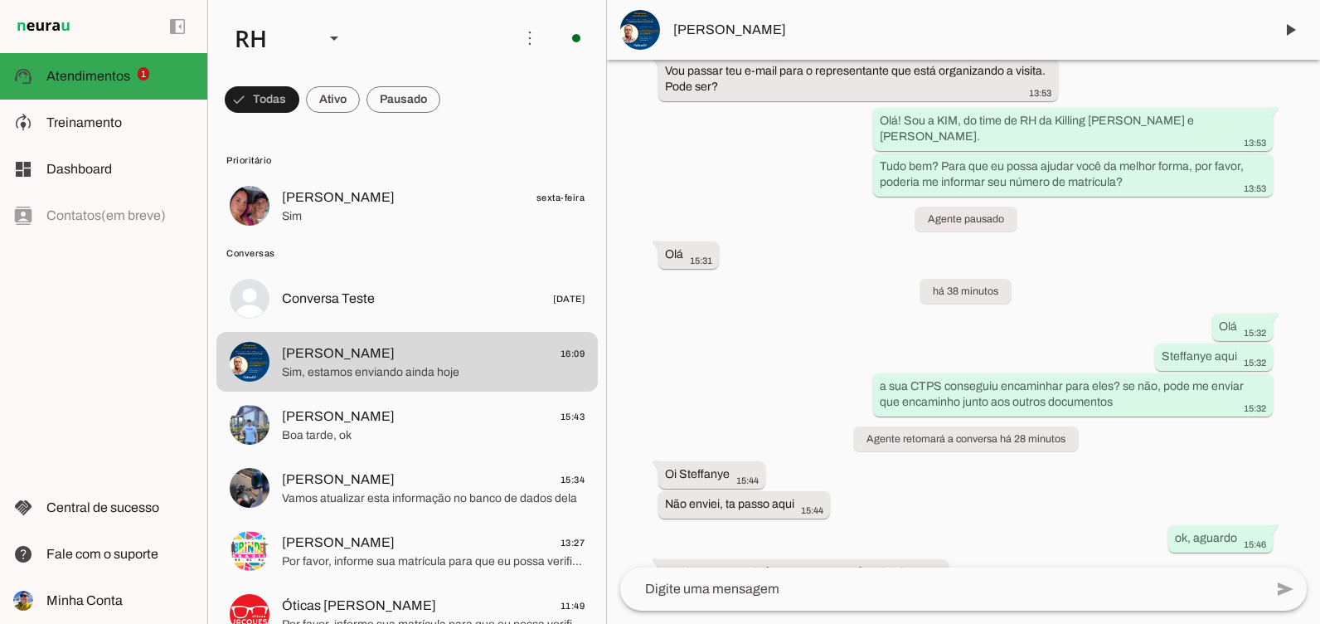
scroll to position [1662, 0]
